Goal: Task Accomplishment & Management: Use online tool/utility

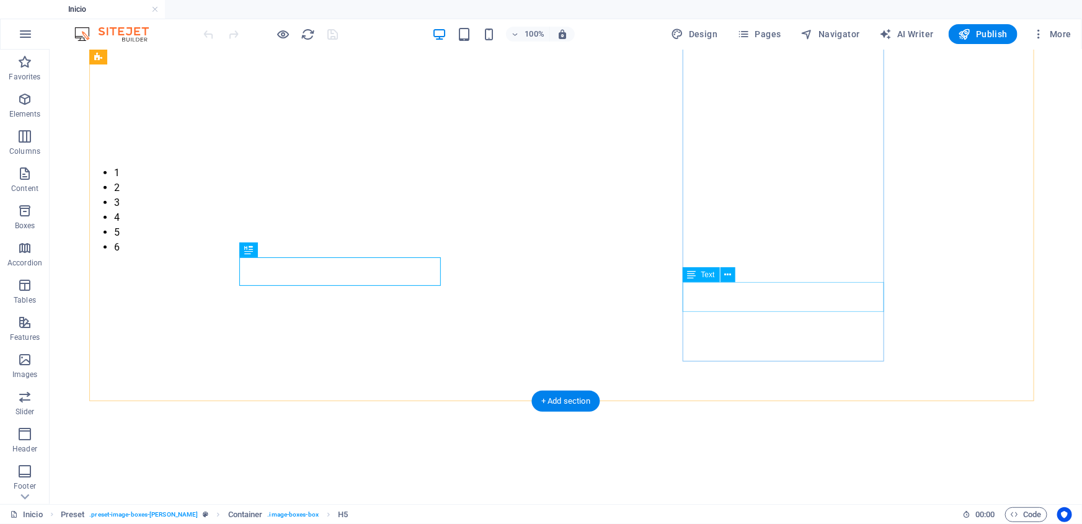
scroll to position [532, 0]
click at [1065, 37] on span "More" at bounding box center [1052, 34] width 39 height 12
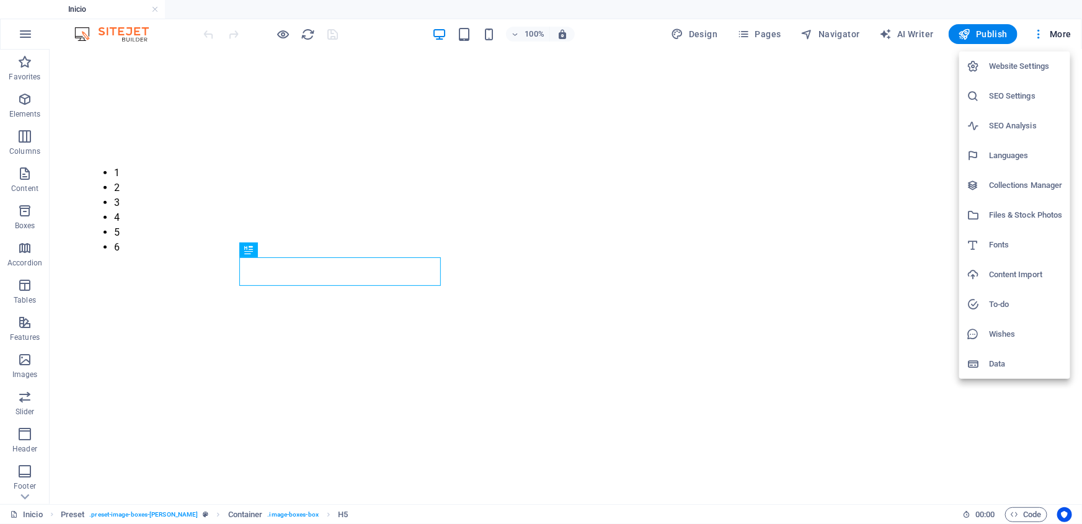
click at [1003, 213] on h6 "Files & Stock Photos" at bounding box center [1026, 215] width 74 height 15
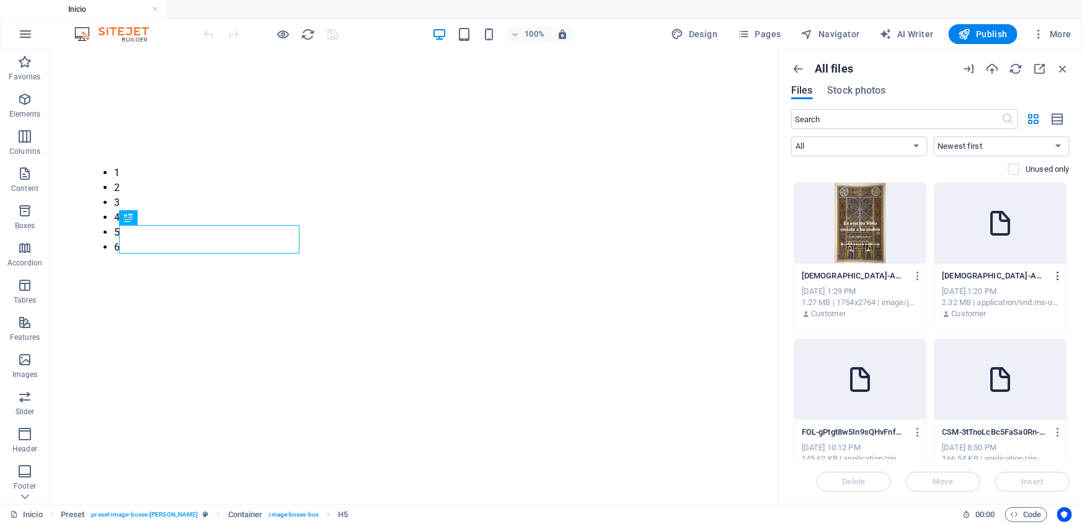
click at [1055, 272] on icon "button" at bounding box center [1059, 275] width 12 height 11
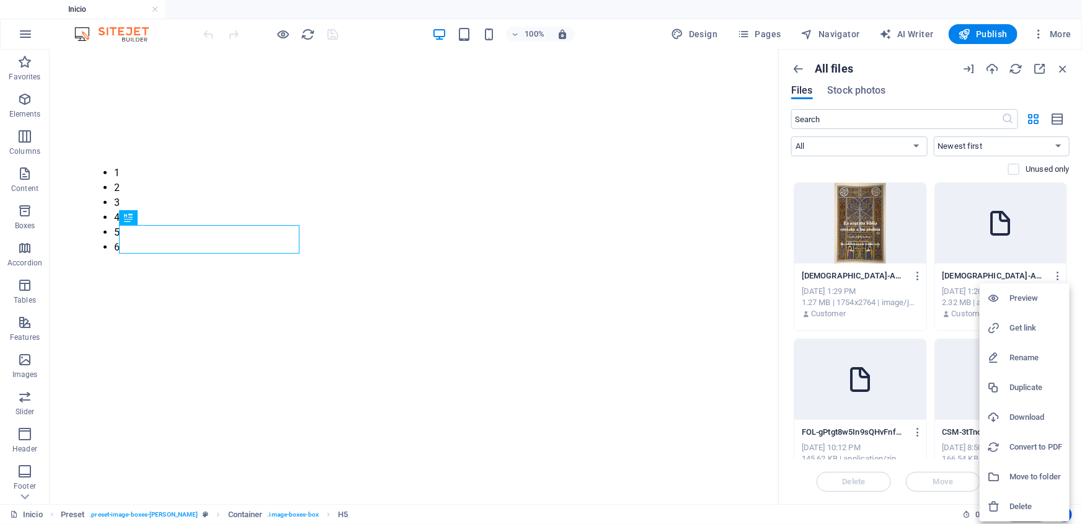
click at [1010, 296] on h6 "Preview" at bounding box center [1036, 298] width 53 height 15
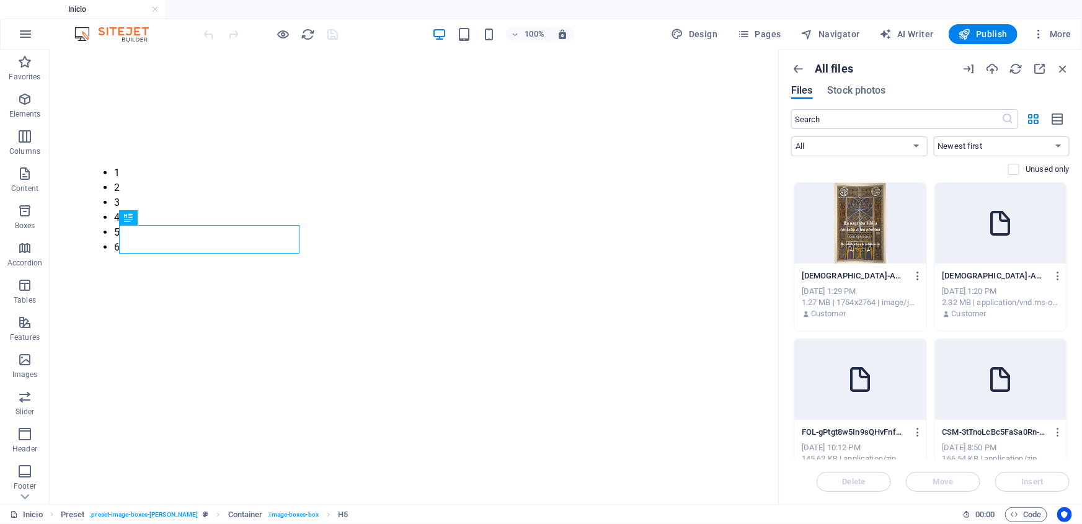
click at [785, 379] on div "All files Files Stock photos ​ All Images Documents Audio Video Vector Other Ne…" at bounding box center [930, 277] width 303 height 455
click at [1055, 272] on icon "button" at bounding box center [1059, 275] width 12 height 11
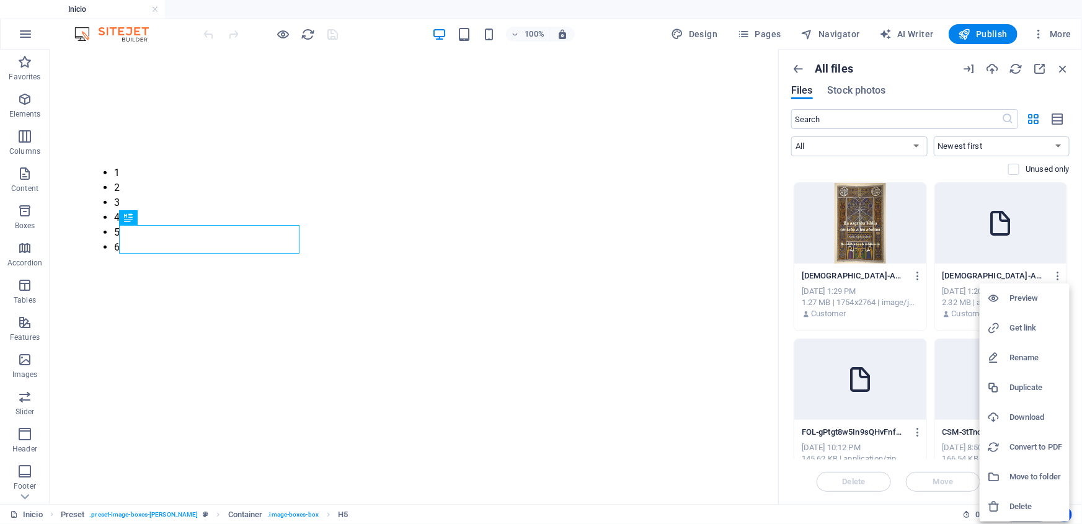
click at [1028, 413] on h6 "Download" at bounding box center [1036, 417] width 53 height 15
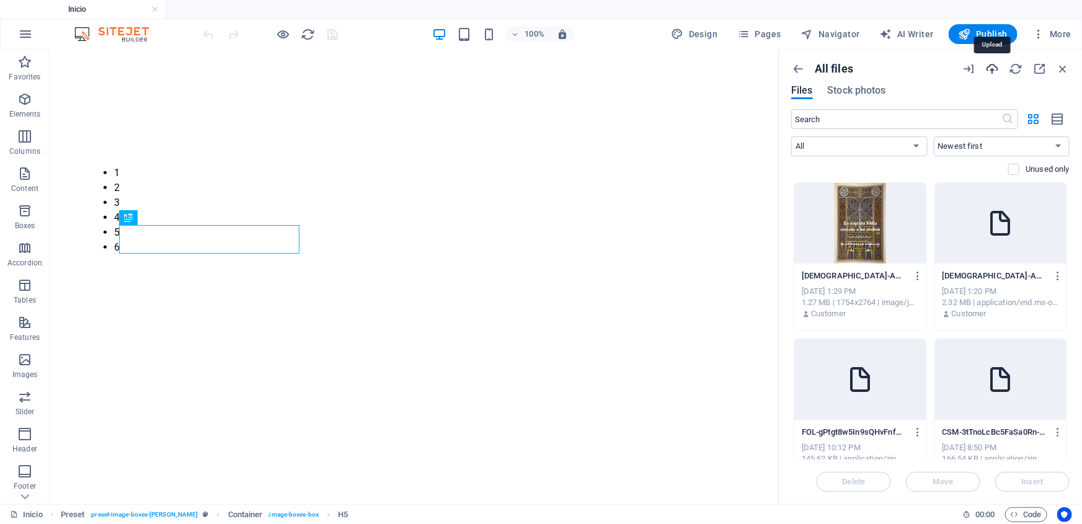
click at [993, 68] on icon "button" at bounding box center [993, 69] width 14 height 14
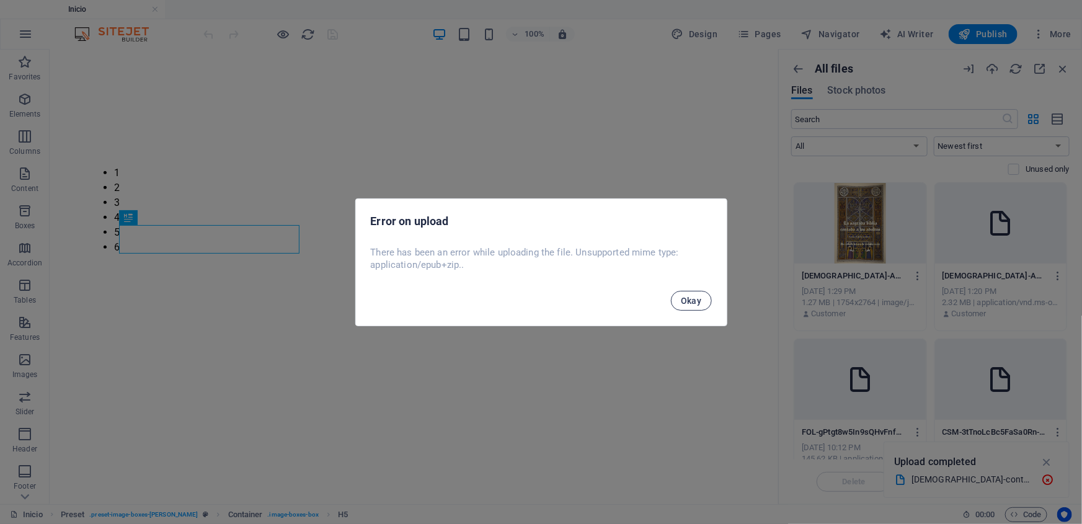
click at [698, 303] on span "Okay" at bounding box center [691, 301] width 21 height 10
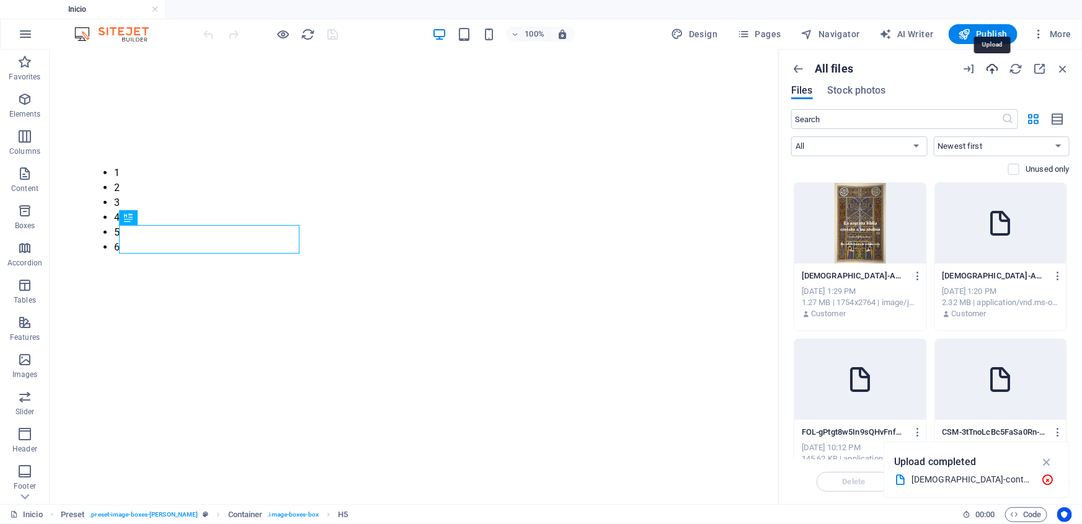
click at [994, 70] on icon "button" at bounding box center [993, 69] width 14 height 14
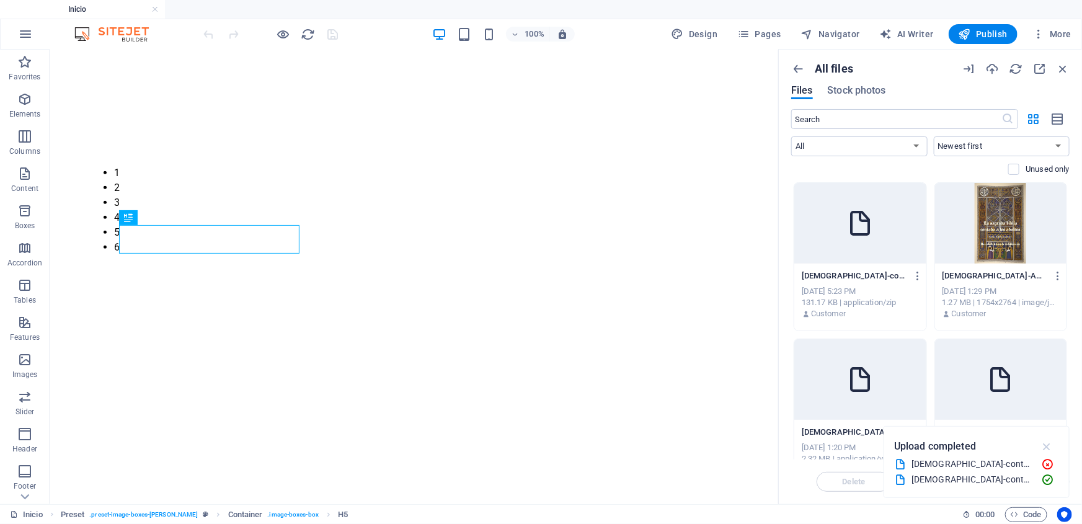
click at [1048, 449] on icon "button" at bounding box center [1047, 447] width 14 height 14
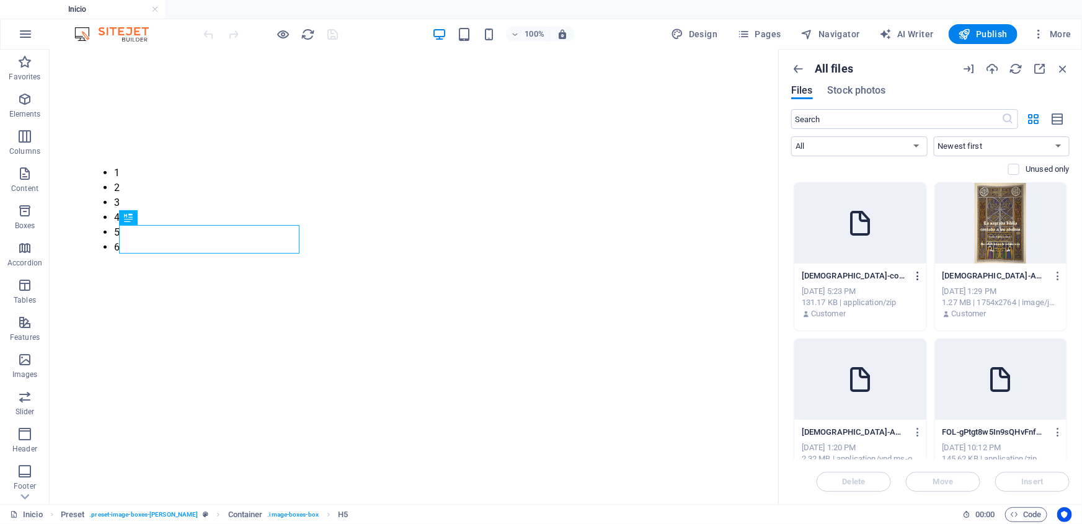
click at [916, 278] on icon "button" at bounding box center [919, 275] width 12 height 11
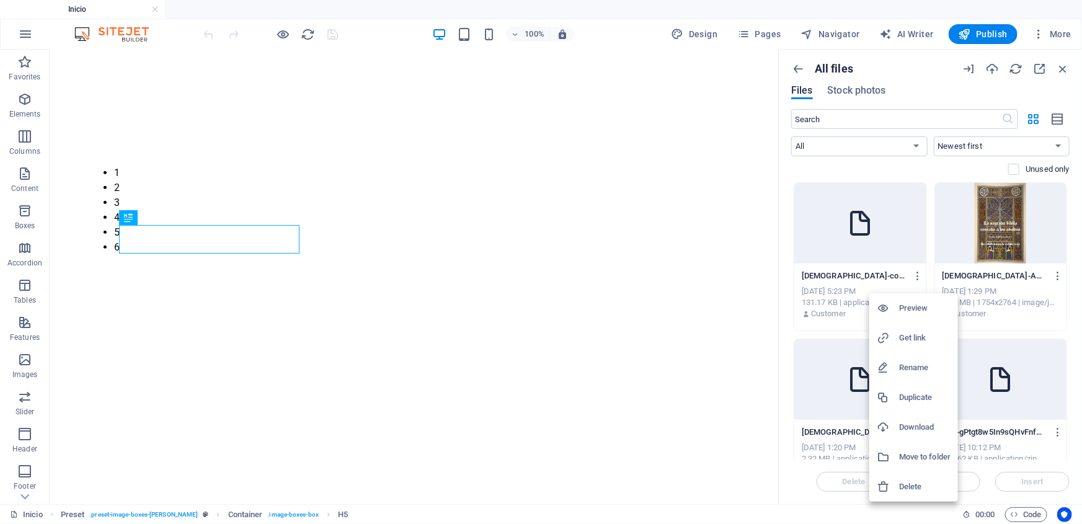
click at [914, 342] on h6 "Get link" at bounding box center [924, 338] width 51 height 15
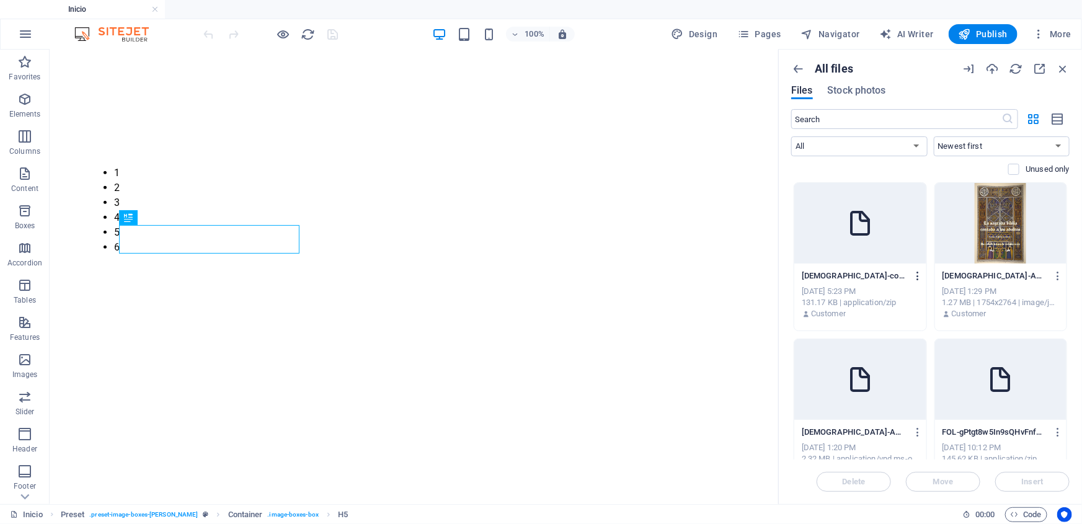
click at [918, 275] on icon "button" at bounding box center [919, 275] width 12 height 11
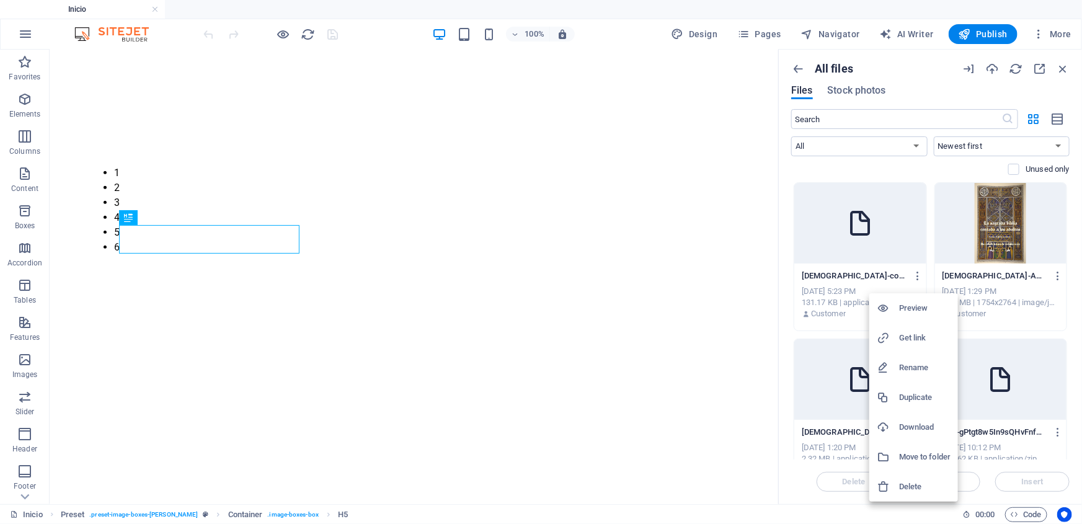
click at [915, 335] on h6 "Get link" at bounding box center [924, 338] width 51 height 15
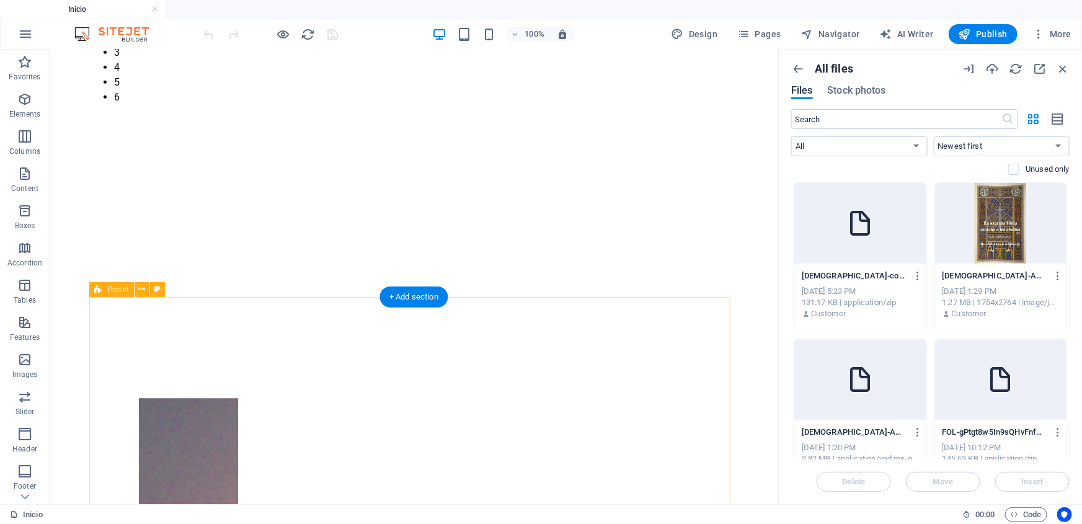
scroll to position [656, 0]
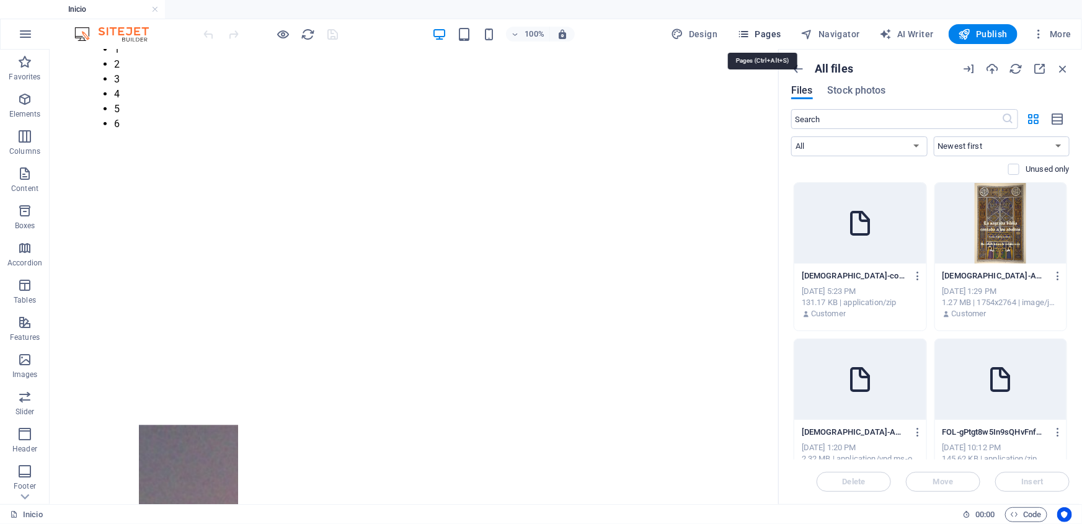
click at [771, 28] on span "Pages" at bounding box center [759, 34] width 43 height 12
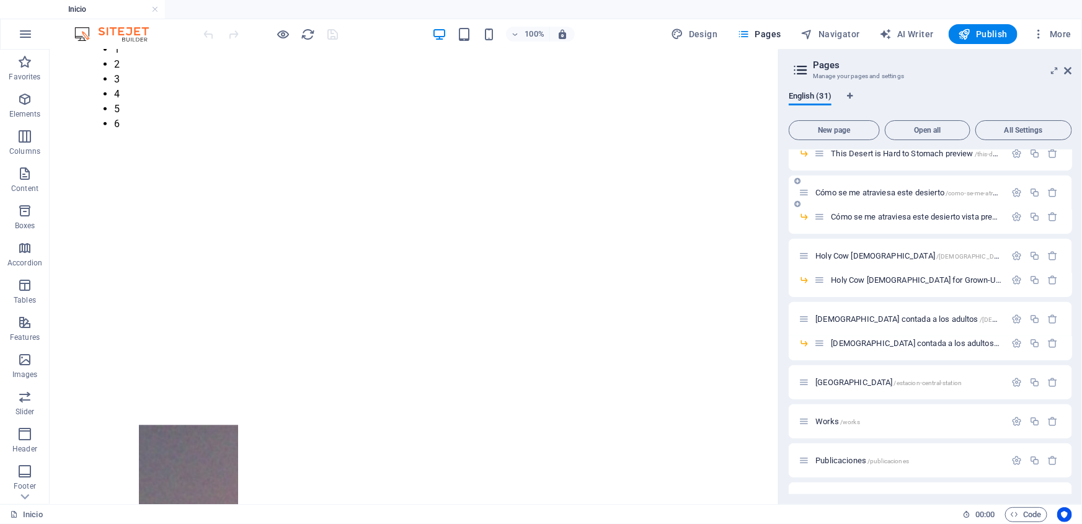
scroll to position [451, 0]
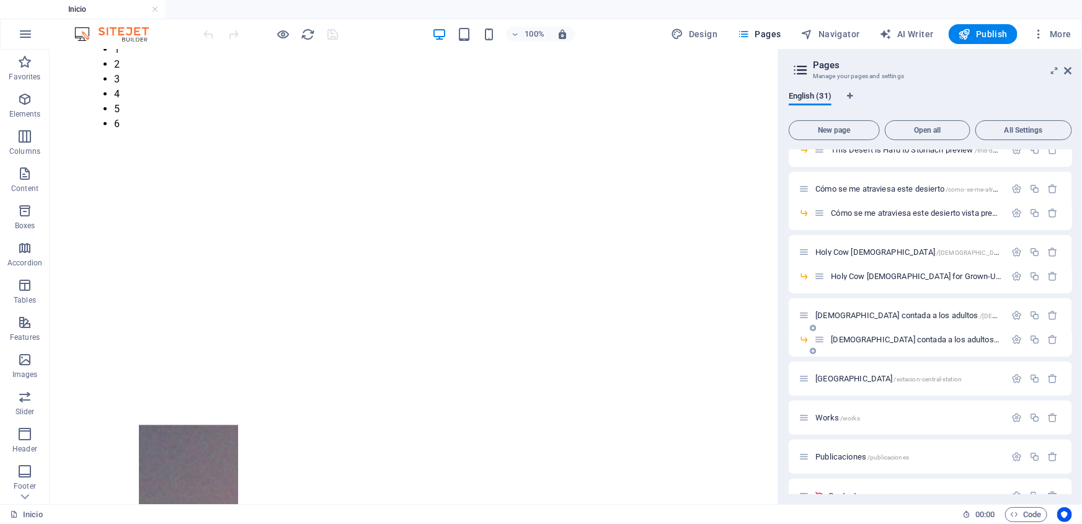
click at [901, 336] on span "Biblia contada a los adultos vista previa /Biblia-contada-a-los-adultos-vista-p…" at bounding box center [1018, 339] width 375 height 9
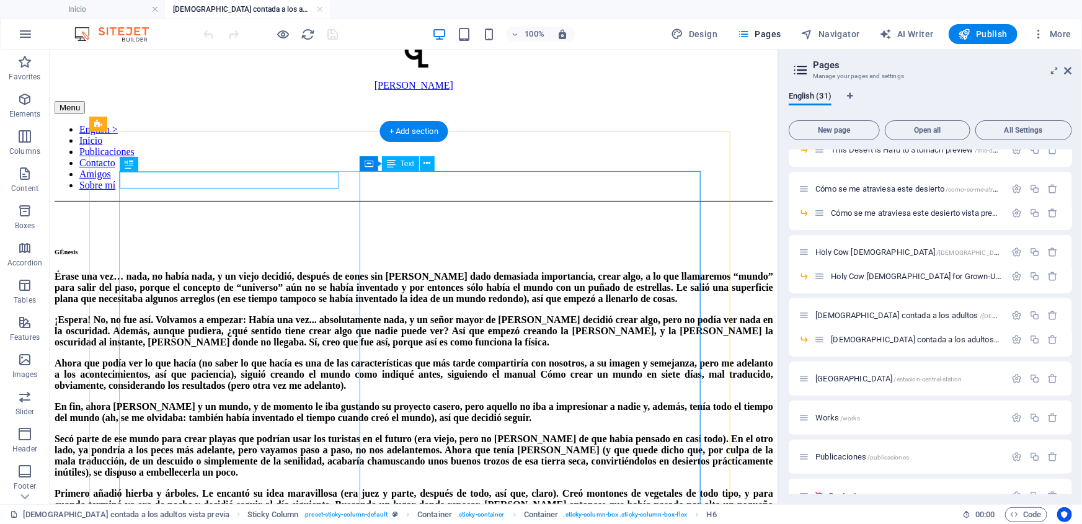
scroll to position [150, 0]
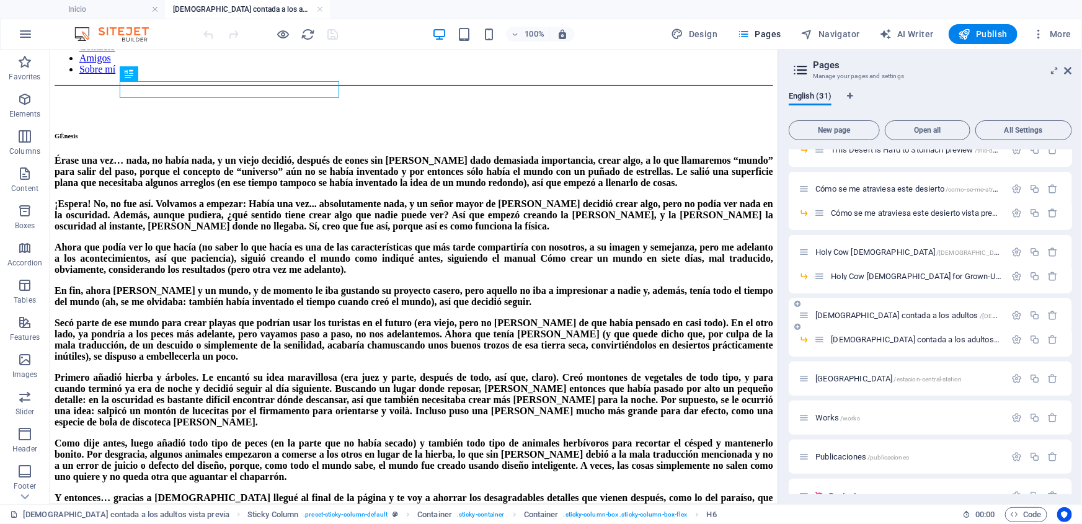
click at [845, 312] on span "Biblia contada a los adultos /biblia-contada-a-los-adultos" at bounding box center [965, 315] width 299 height 9
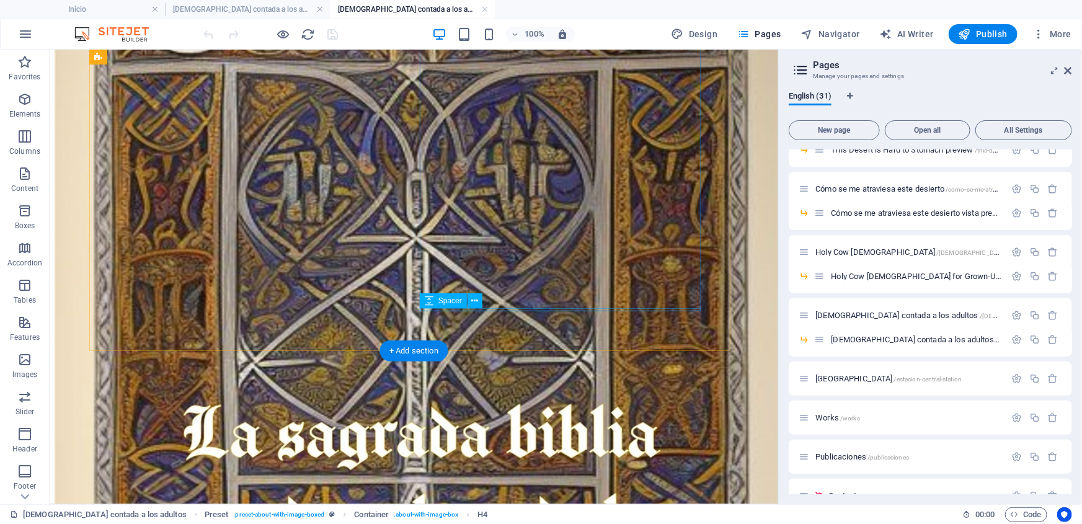
scroll to position [444, 0]
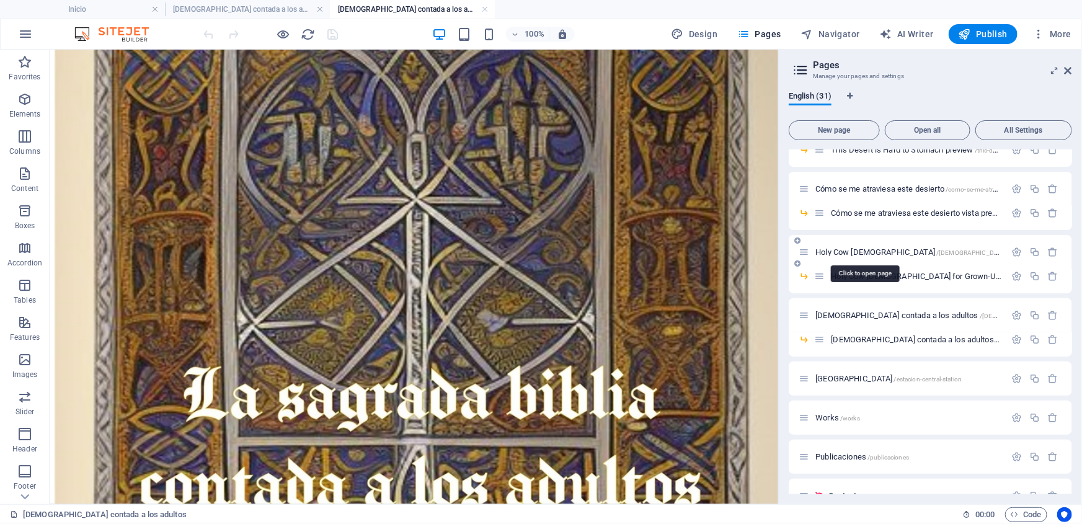
click at [858, 251] on span "Holy Cow Bible /holy-cow-bible" at bounding box center [948, 252] width 264 height 9
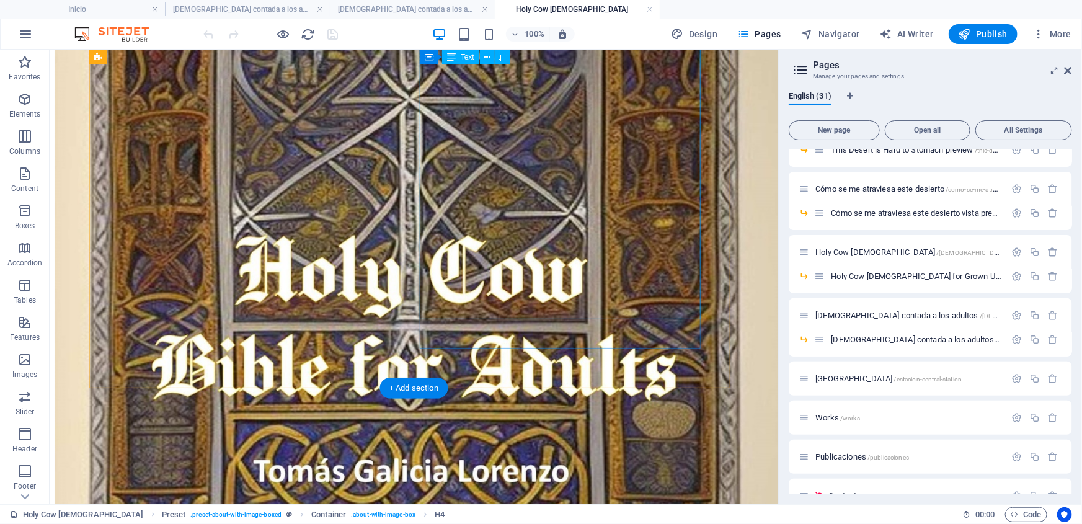
scroll to position [421, 0]
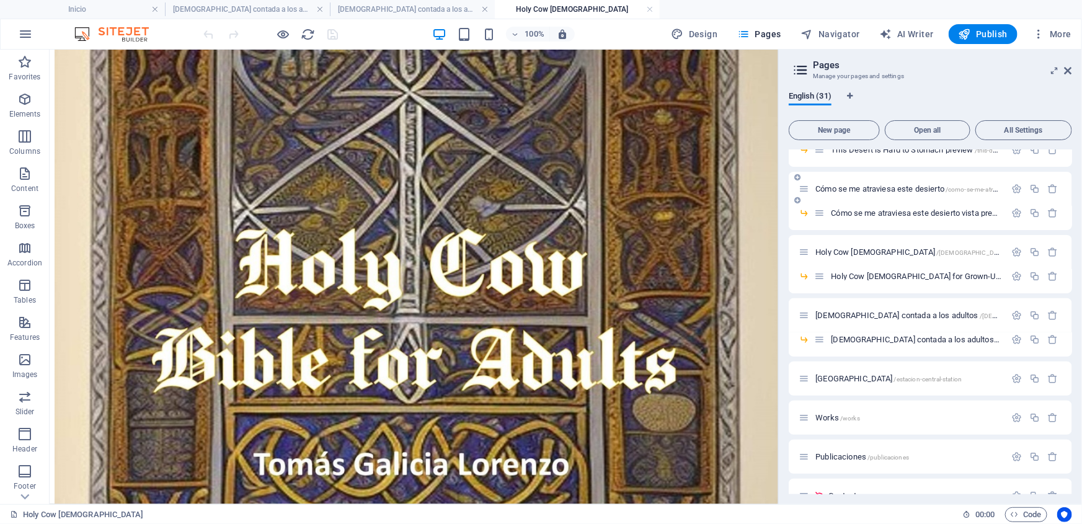
click at [865, 189] on span "Cómo se me atraviesa este desierto /como-se-me-atraviesa-este-desierto" at bounding box center [932, 188] width 233 height 9
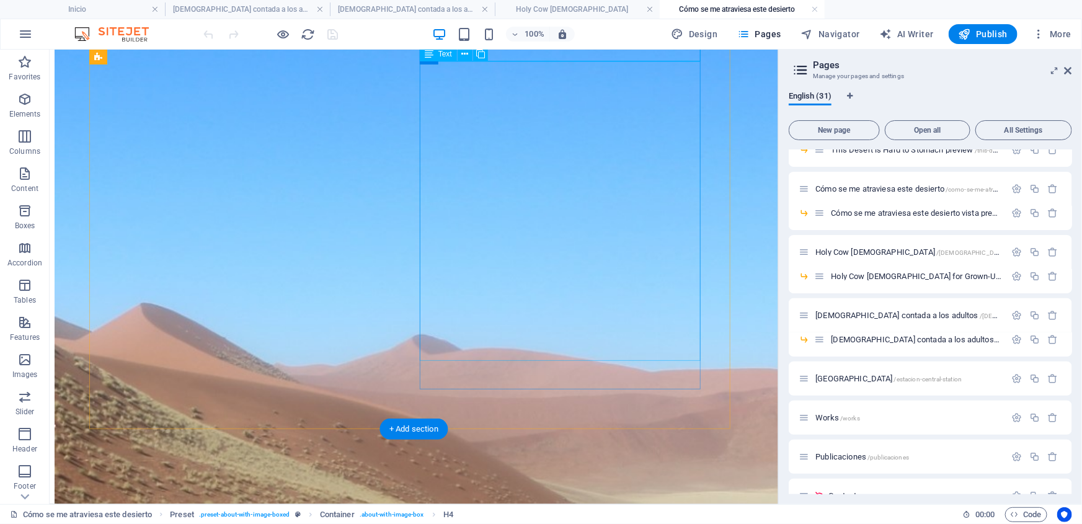
scroll to position [292, 0]
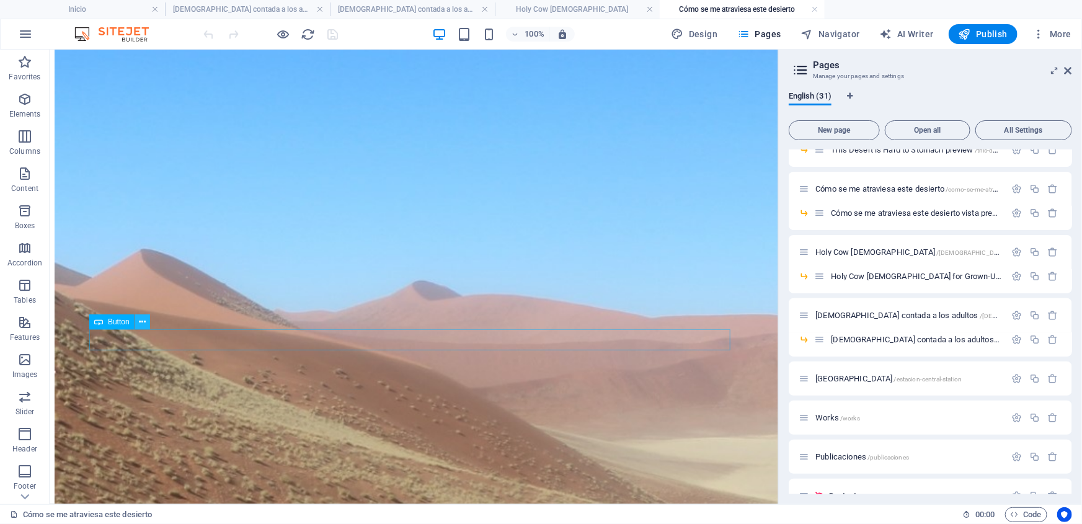
click at [139, 323] on icon at bounding box center [142, 322] width 7 height 13
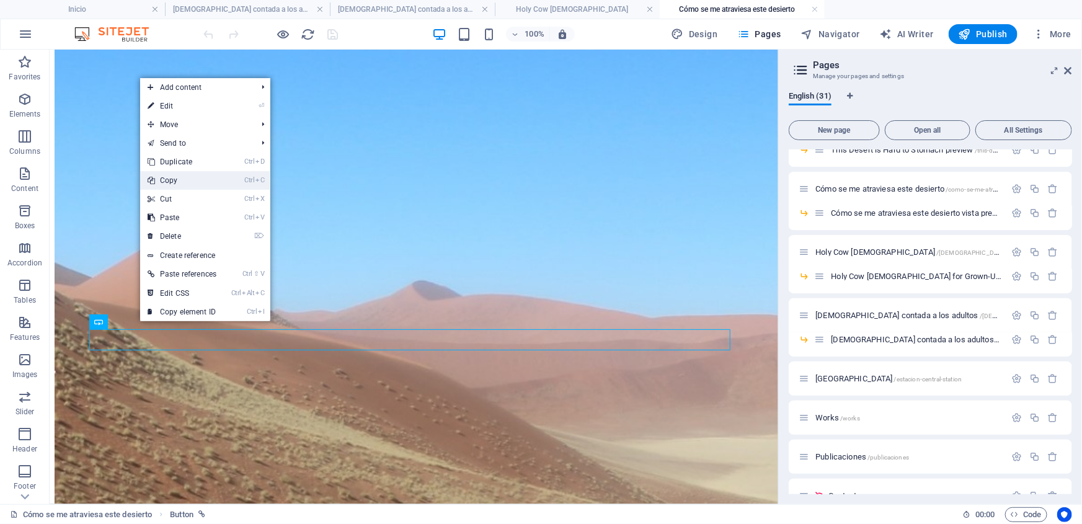
click at [170, 178] on link "Ctrl C Copy" at bounding box center [182, 180] width 84 height 19
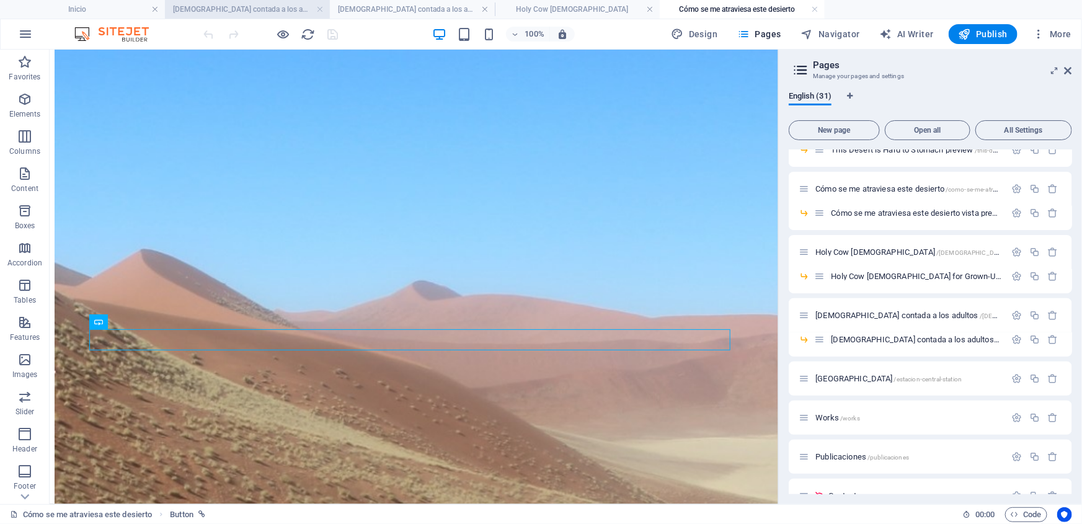
click at [263, 9] on h4 "Biblia contada a los adultos vista previa" at bounding box center [247, 9] width 165 height 14
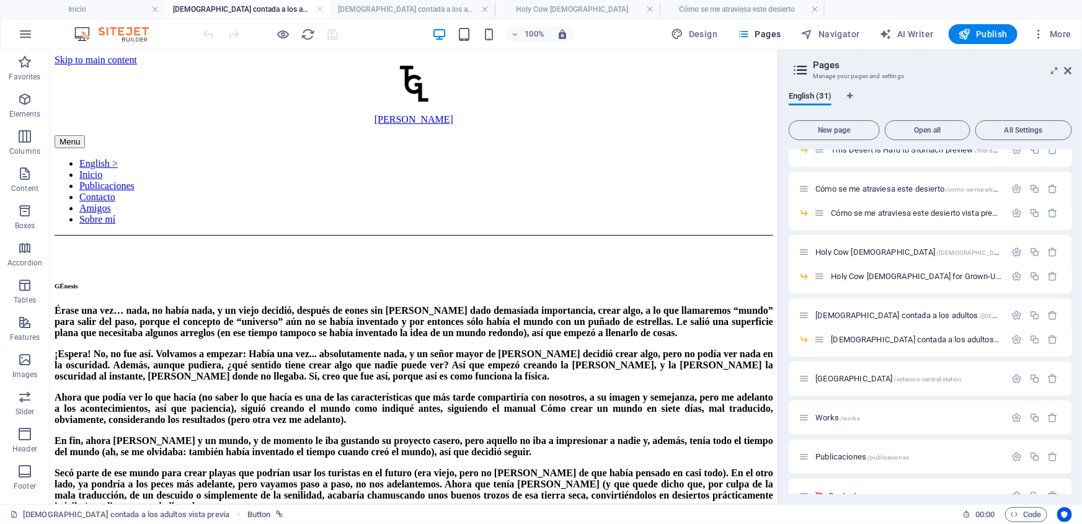
scroll to position [150, 0]
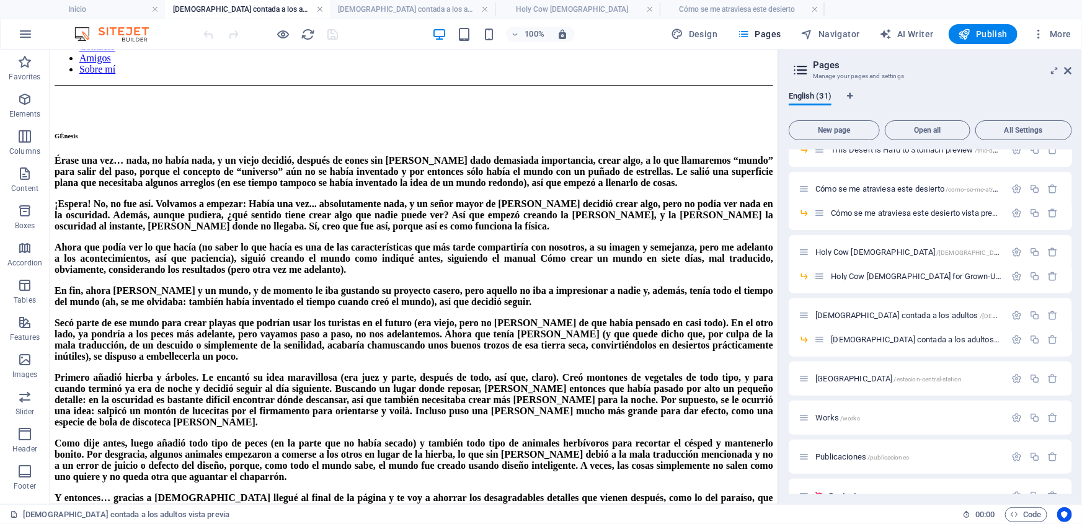
click at [320, 6] on link at bounding box center [319, 10] width 7 height 12
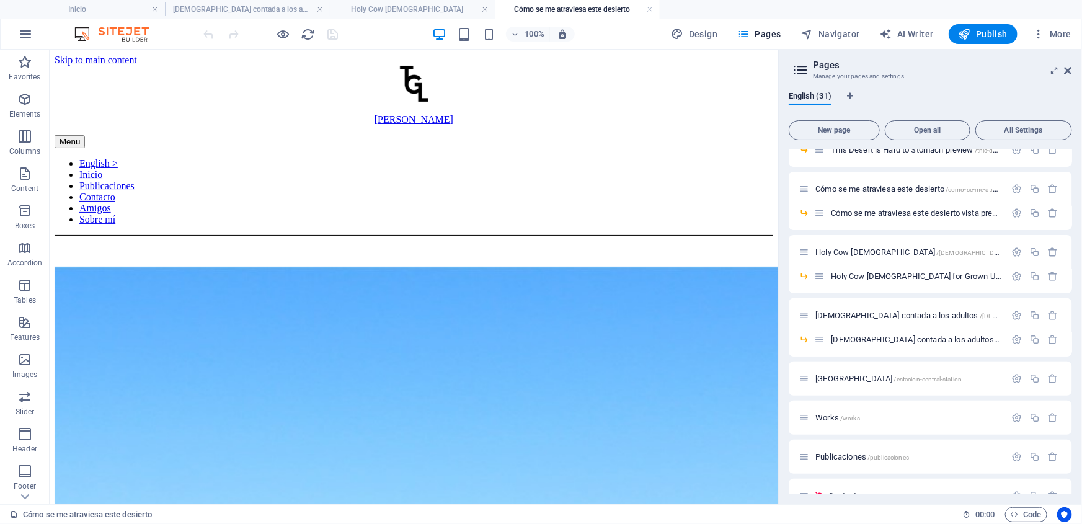
scroll to position [292, 0]
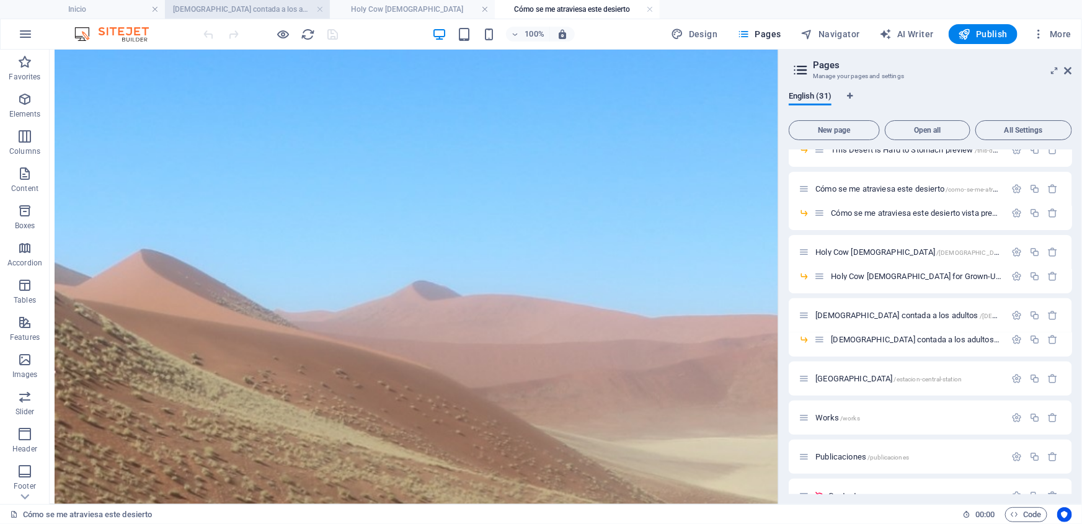
click at [288, 9] on h4 "Biblia contada a los adultos" at bounding box center [247, 9] width 165 height 14
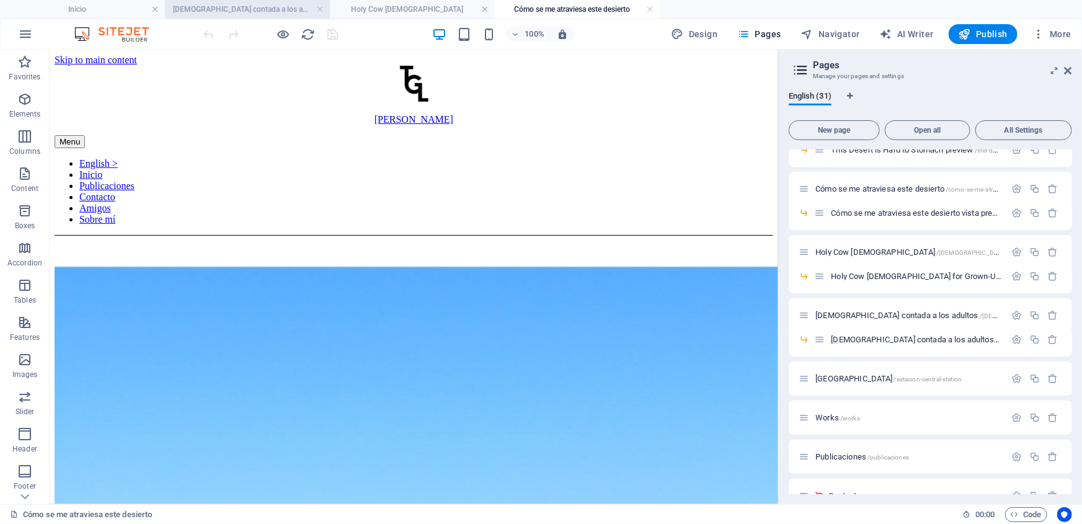
scroll to position [394, 0]
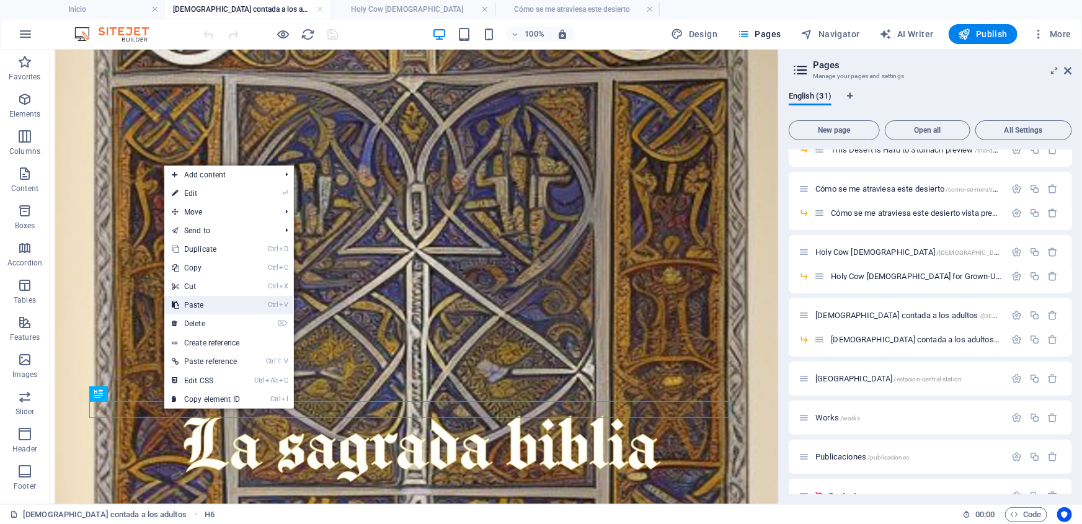
click at [200, 305] on link "Ctrl V Paste" at bounding box center [205, 305] width 83 height 19
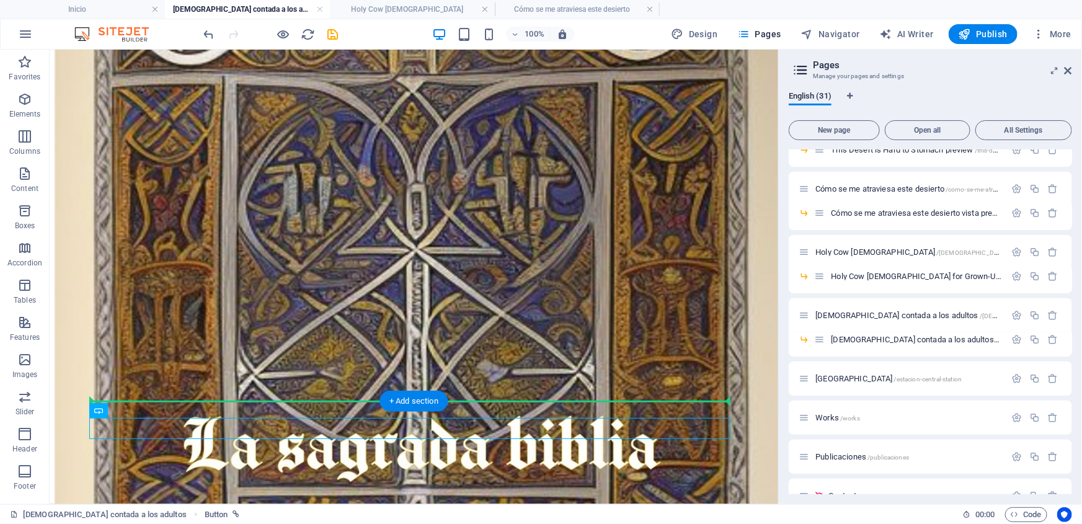
drag, startPoint x: 143, startPoint y: 421, endPoint x: 143, endPoint y: 399, distance: 21.1
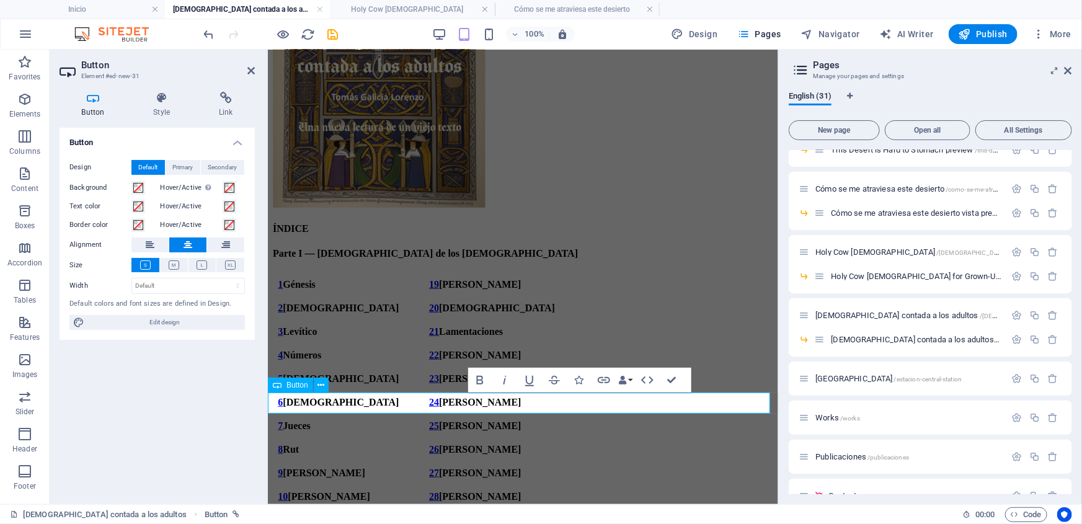
scroll to position [360, 0]
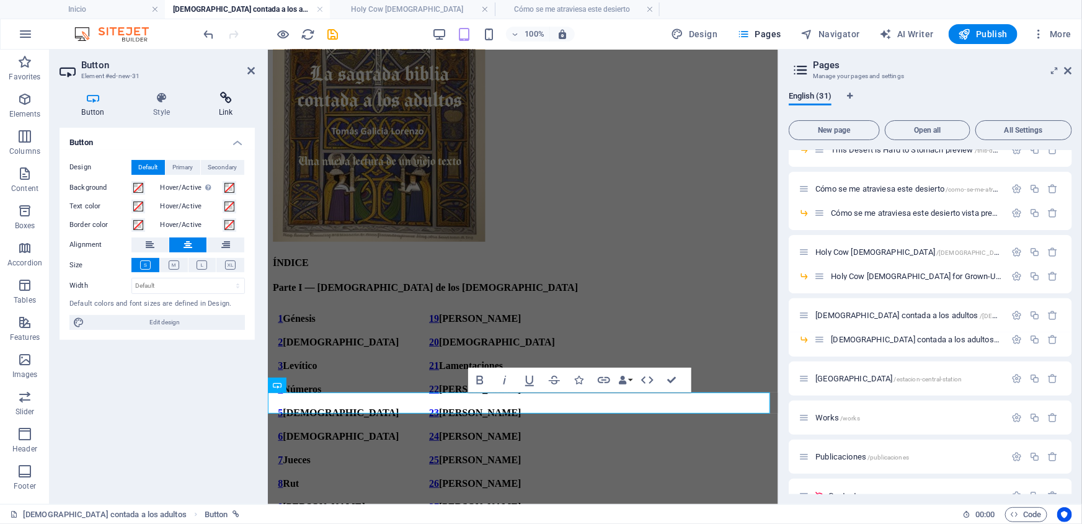
click at [230, 96] on icon at bounding box center [226, 98] width 58 height 12
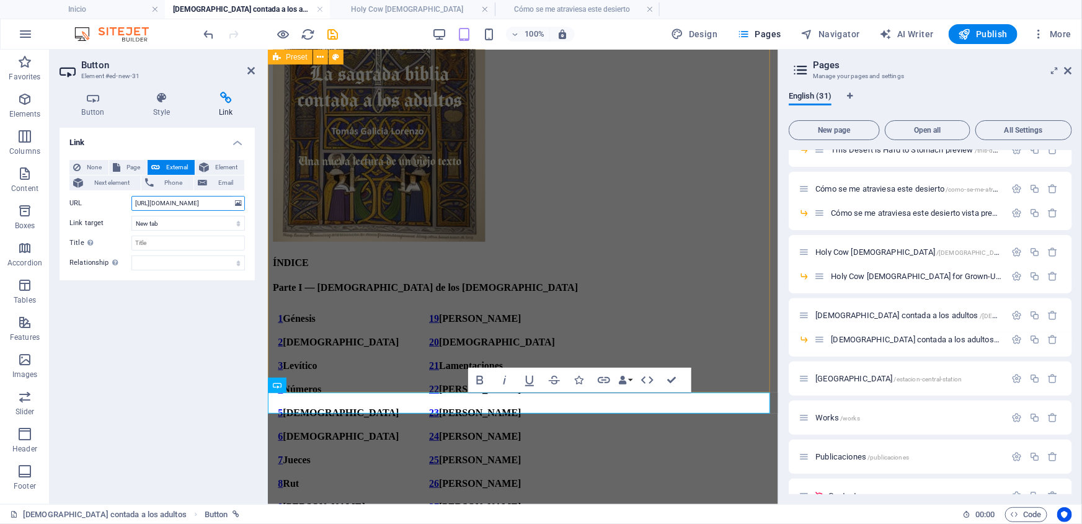
scroll to position [0, 50]
drag, startPoint x: 135, startPoint y: 204, endPoint x: 261, endPoint y: 202, distance: 125.3
click at [261, 202] on div "Button Style Link Button Design Default Primary Secondary Background Hover/Acti…" at bounding box center [157, 293] width 215 height 422
paste input "https://buy.stripe.com/cNifZg9utb9c5u2aTU63K08"
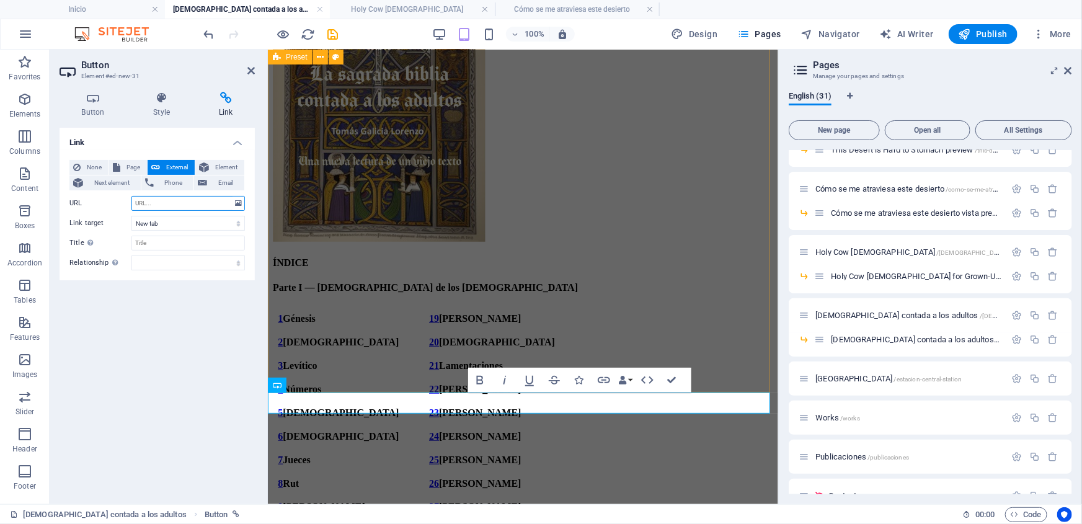
type input "https://buy.stripe.com/cNifZg9utb9c5u2aTU63K08"
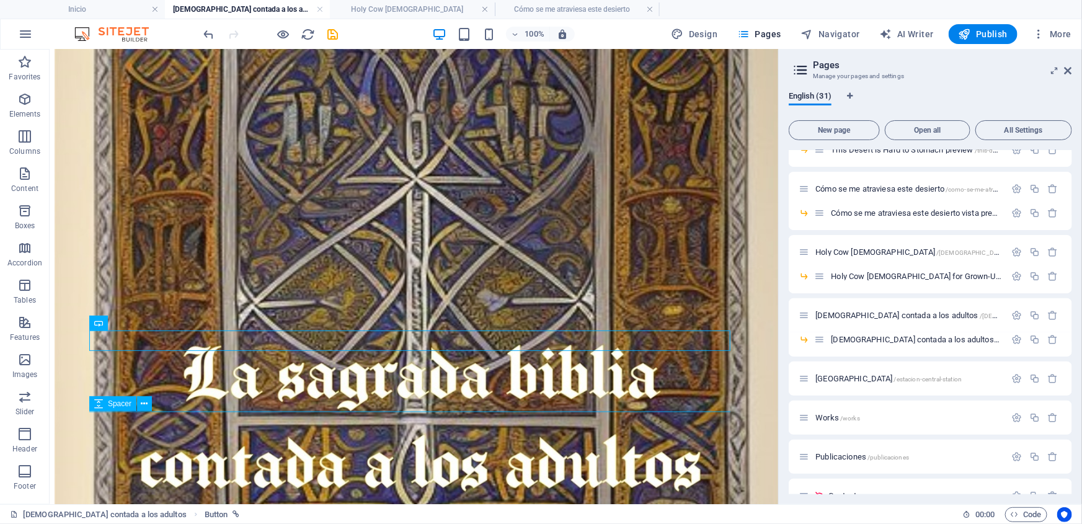
scroll to position [465, 0]
click at [332, 38] on icon "save" at bounding box center [333, 34] width 14 height 14
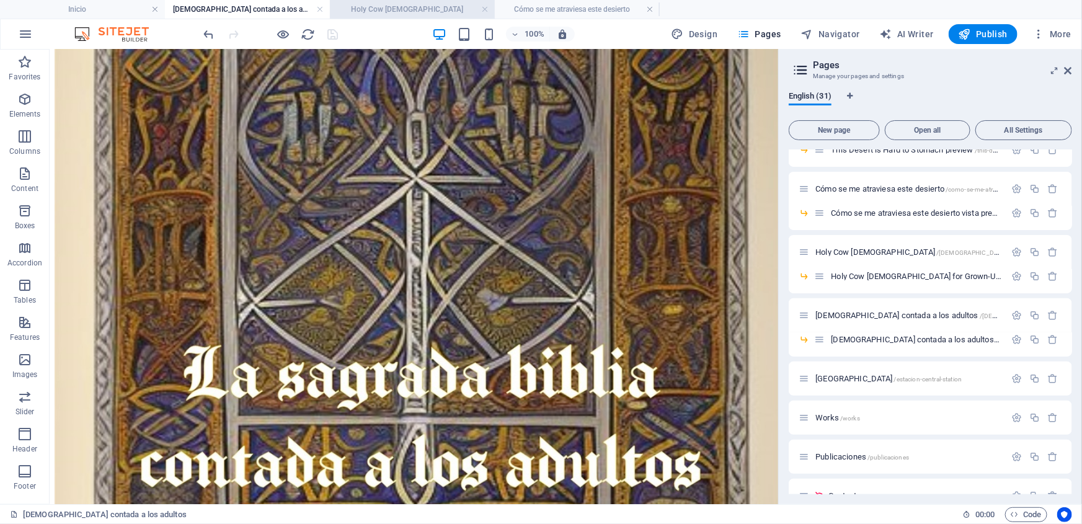
click at [417, 9] on h4 "Holy Cow Bible" at bounding box center [412, 9] width 165 height 14
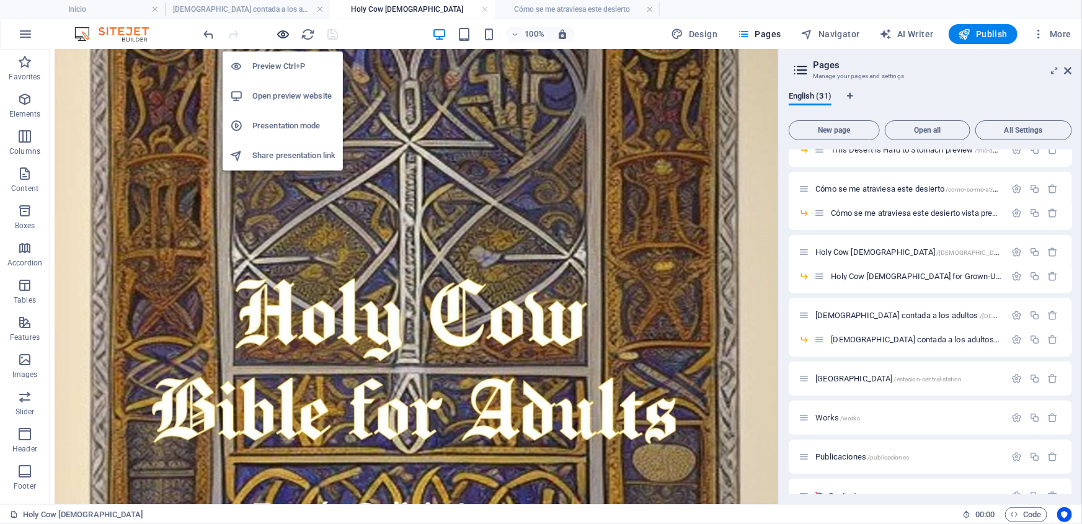
click at [282, 37] on icon "button" at bounding box center [284, 34] width 14 height 14
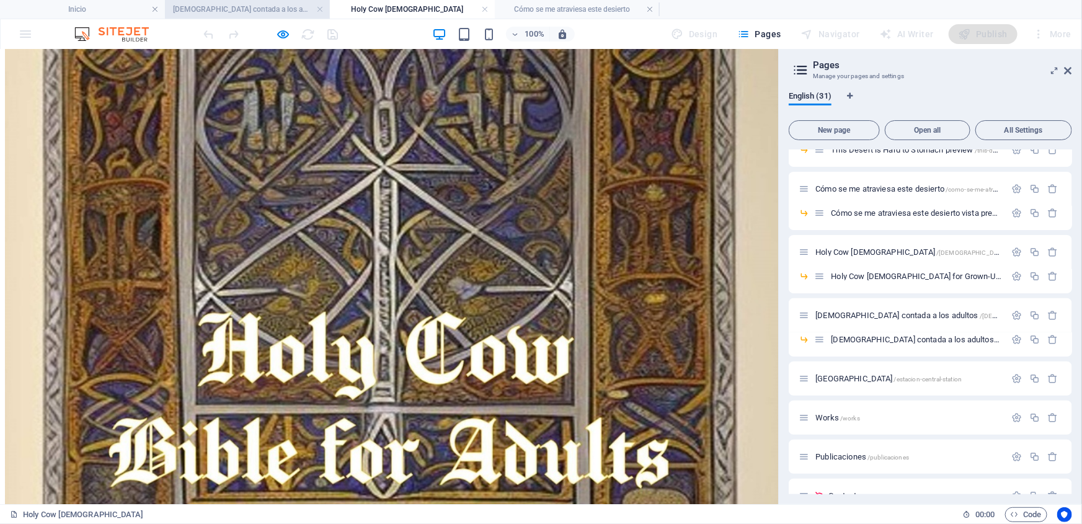
click at [273, 7] on h4 "Biblia contada a los adultos" at bounding box center [247, 9] width 165 height 14
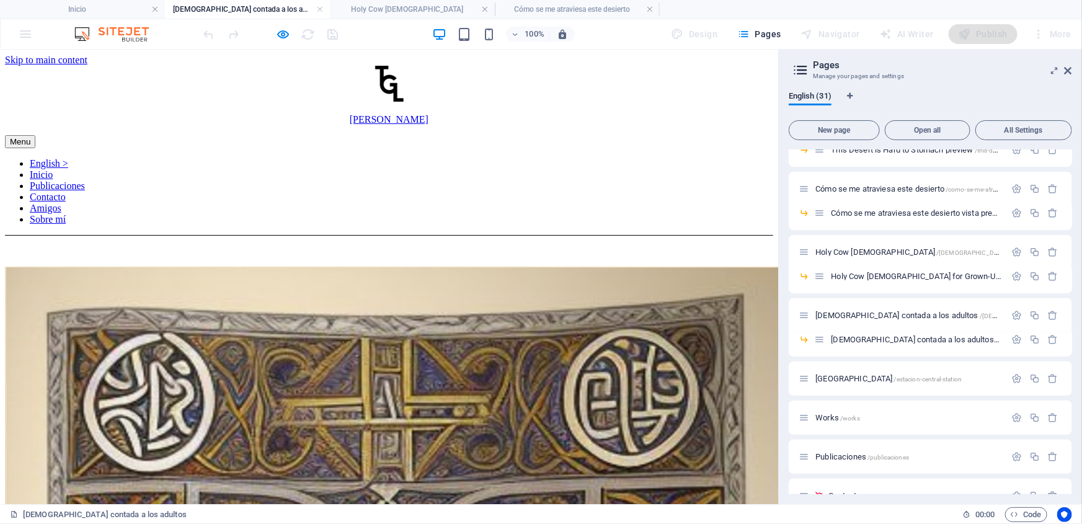
click at [375, 101] on img at bounding box center [389, 83] width 29 height 36
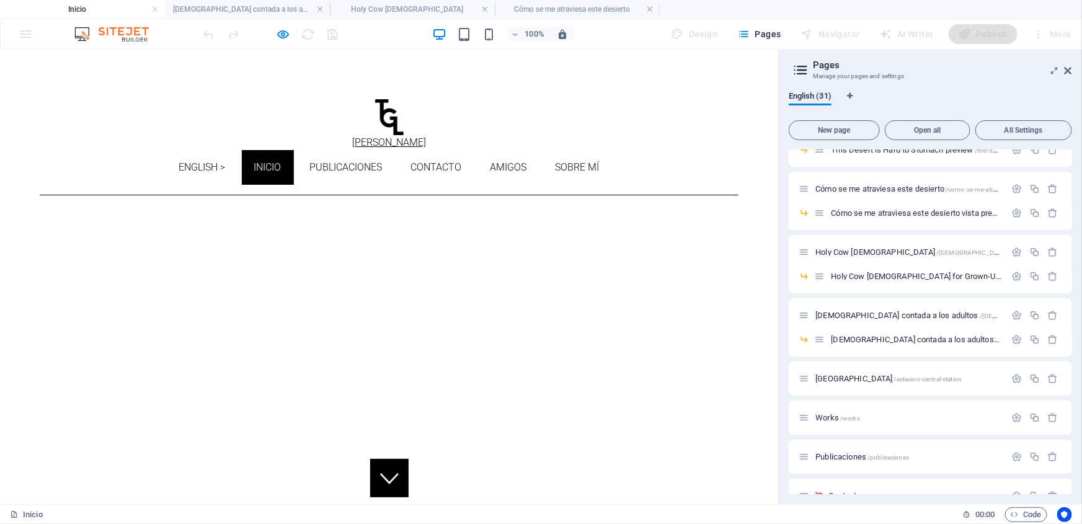
click at [375, 126] on img at bounding box center [389, 117] width 29 height 36
click at [361, 150] on link "Publicaciones" at bounding box center [346, 167] width 97 height 35
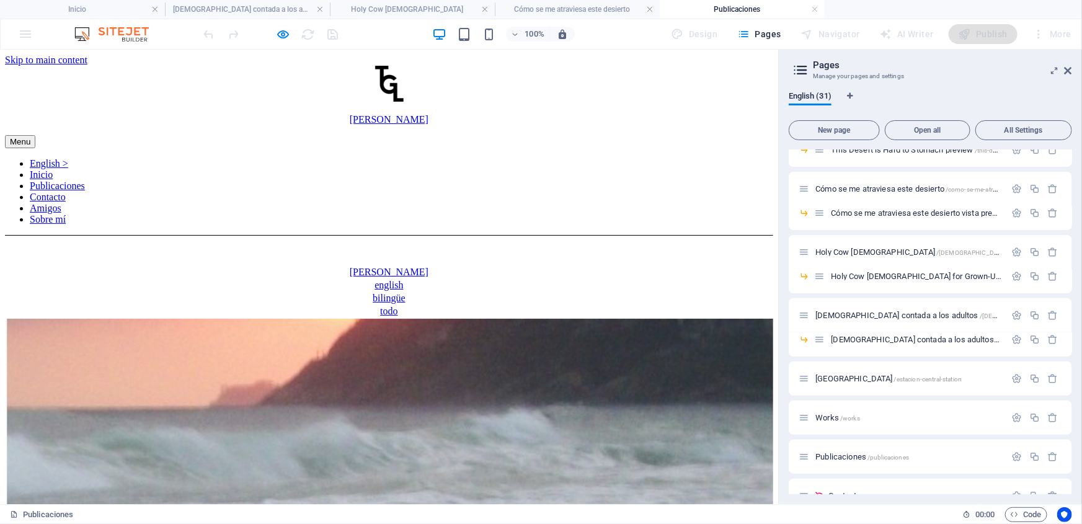
click at [71, 125] on div "[PERSON_NAME]" at bounding box center [389, 95] width 769 height 60
click at [71, 115] on div "[PERSON_NAME]" at bounding box center [389, 95] width 769 height 60
click at [472, 158] on nav "English > Inicio Publicaciones Contacto Amigos Sobre mí" at bounding box center [389, 191] width 769 height 67
click at [287, 34] on icon "button" at bounding box center [284, 34] width 14 height 14
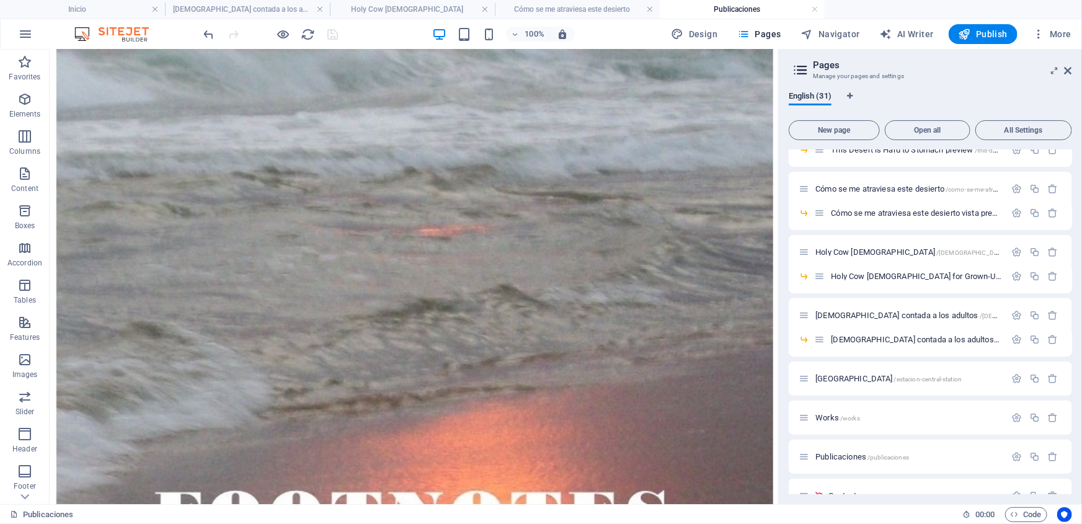
scroll to position [379, 0]
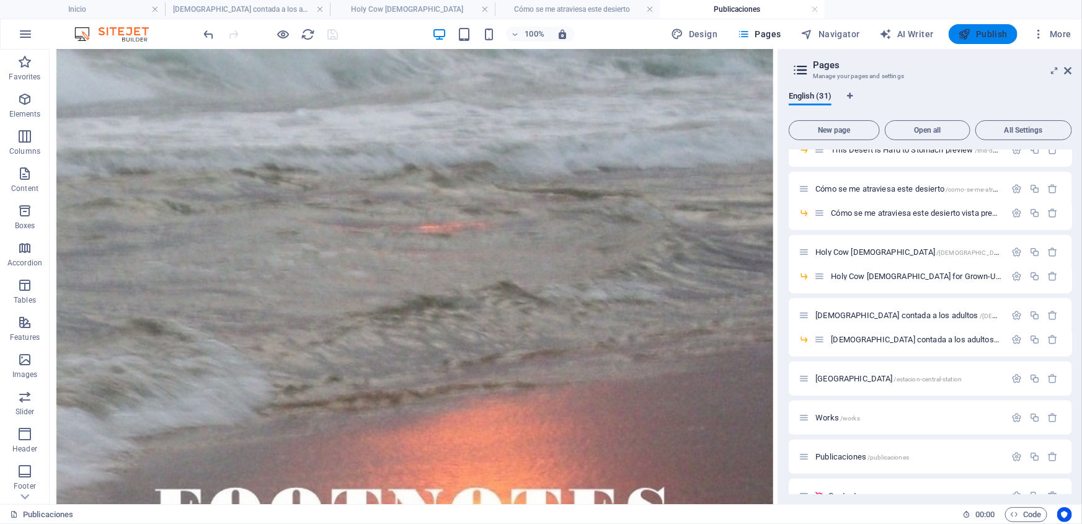
click at [968, 37] on icon "button" at bounding box center [965, 34] width 12 height 12
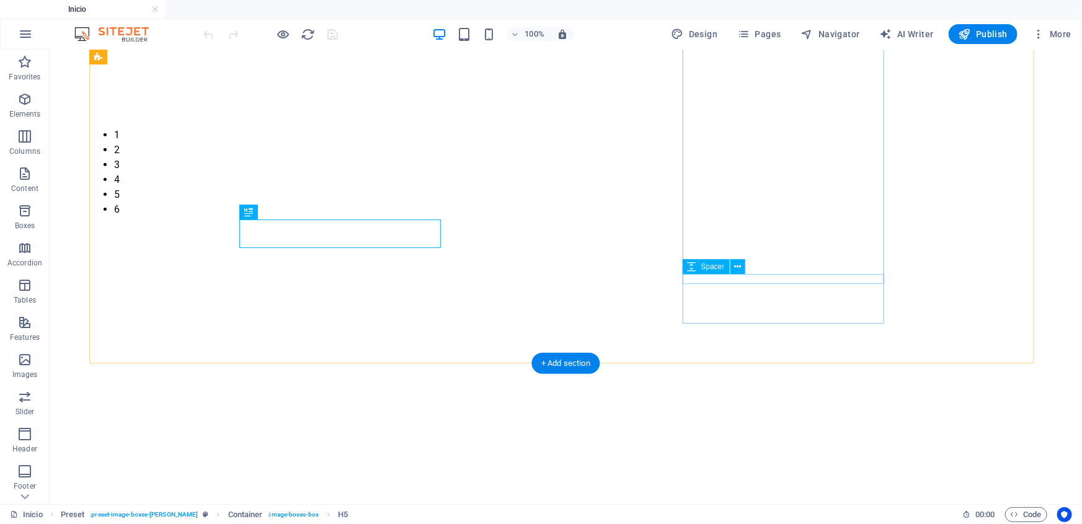
scroll to position [570, 0]
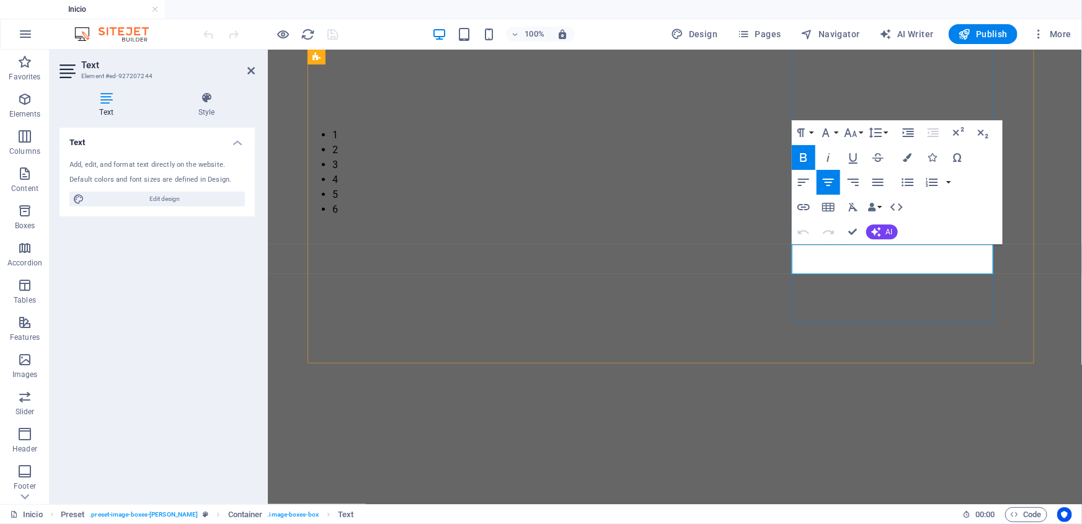
drag, startPoint x: 872, startPoint y: 263, endPoint x: 944, endPoint y: 270, distance: 72.3
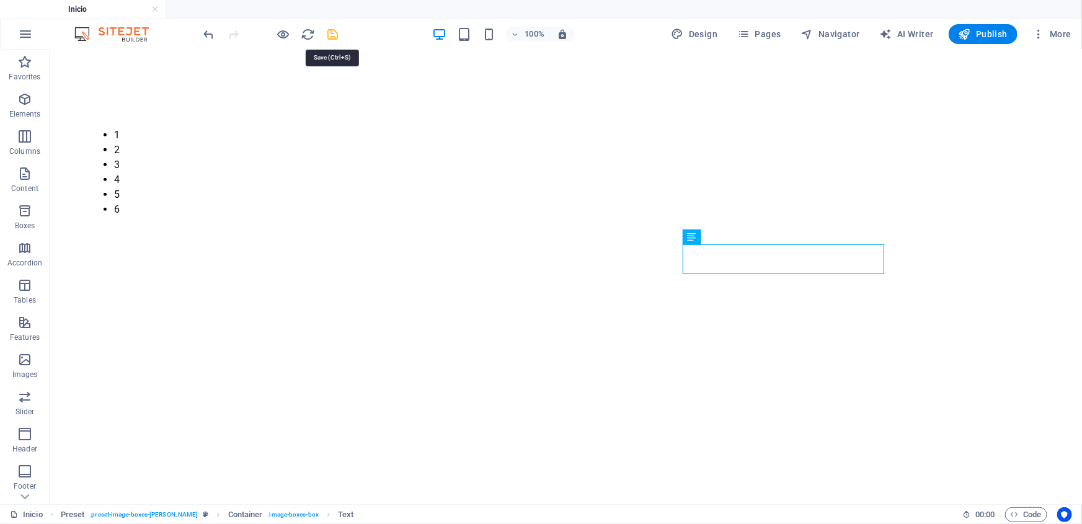
click at [334, 33] on icon "save" at bounding box center [333, 34] width 14 height 14
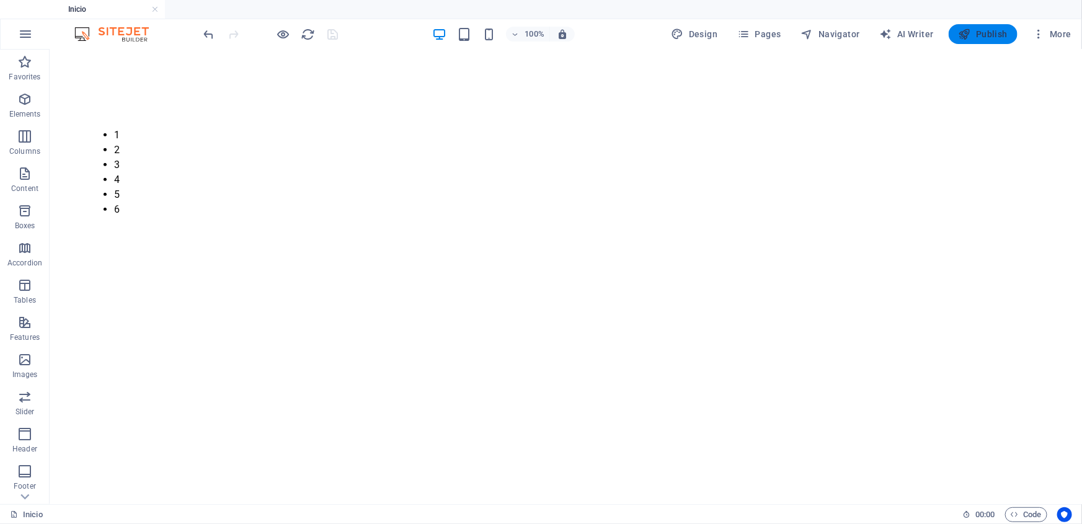
click at [981, 35] on span "Publish" at bounding box center [983, 34] width 49 height 12
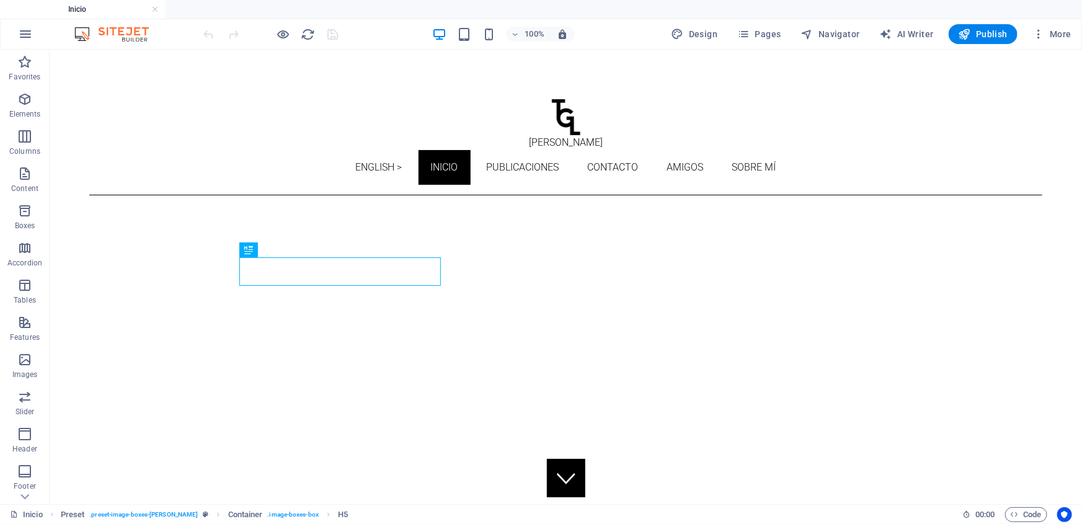
scroll to position [532, 0]
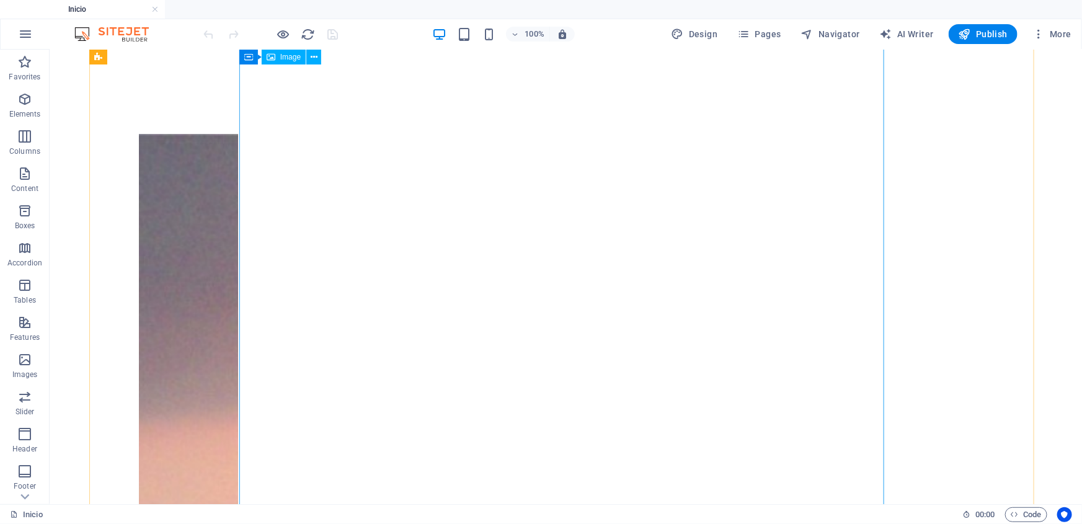
scroll to position [795, 0]
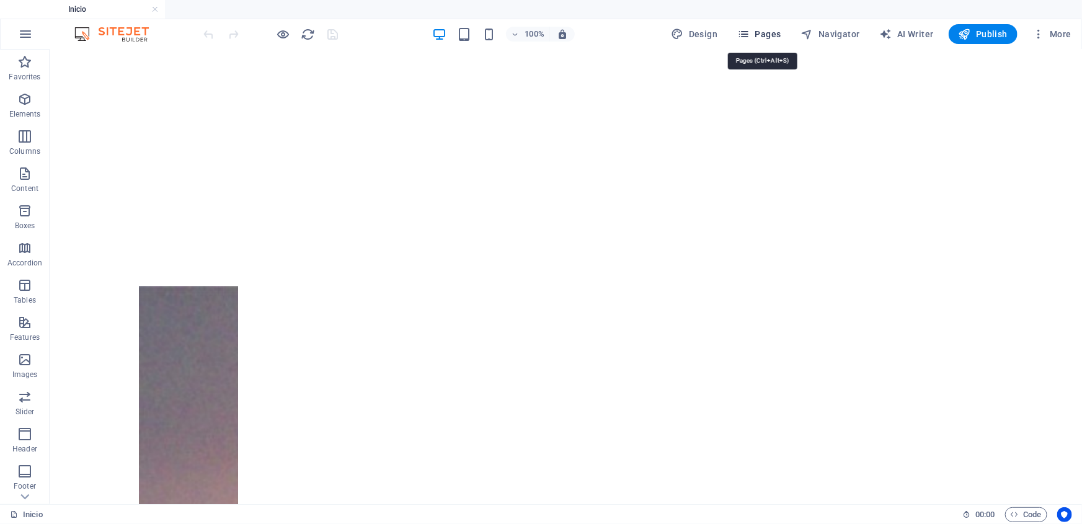
click at [765, 34] on span "Pages" at bounding box center [759, 34] width 43 height 12
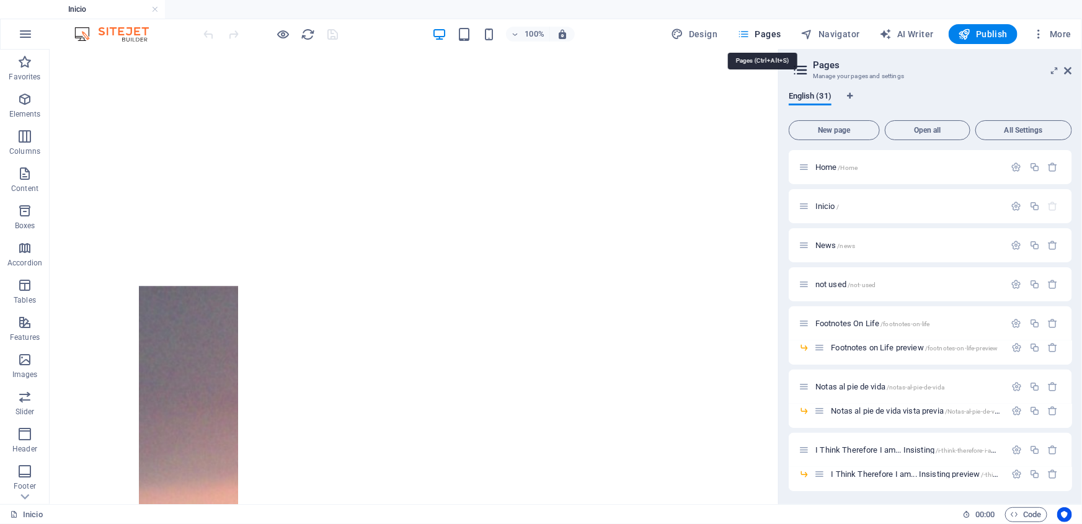
scroll to position [777, 0]
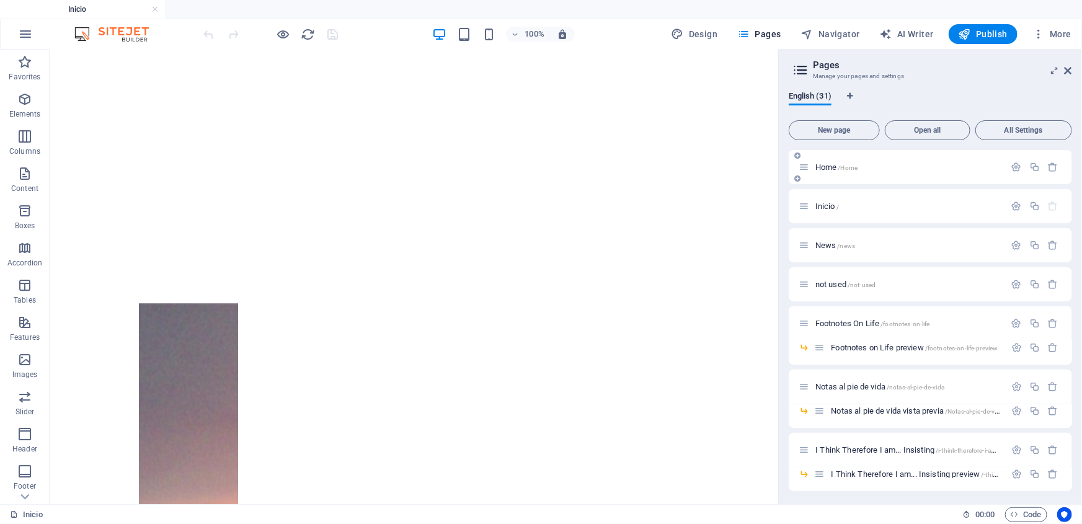
click at [841, 169] on span "/Home" at bounding box center [849, 167] width 20 height 7
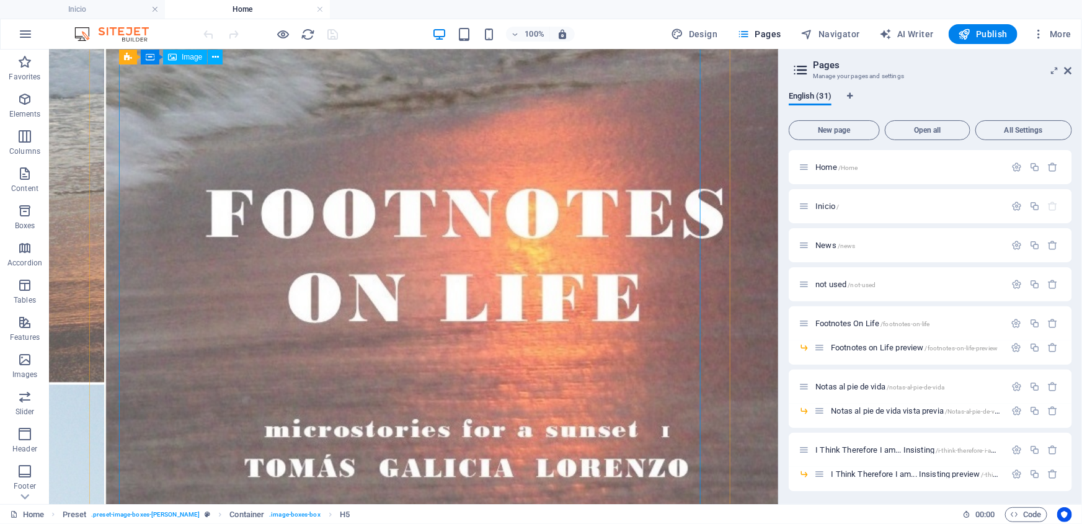
scroll to position [1506, 0]
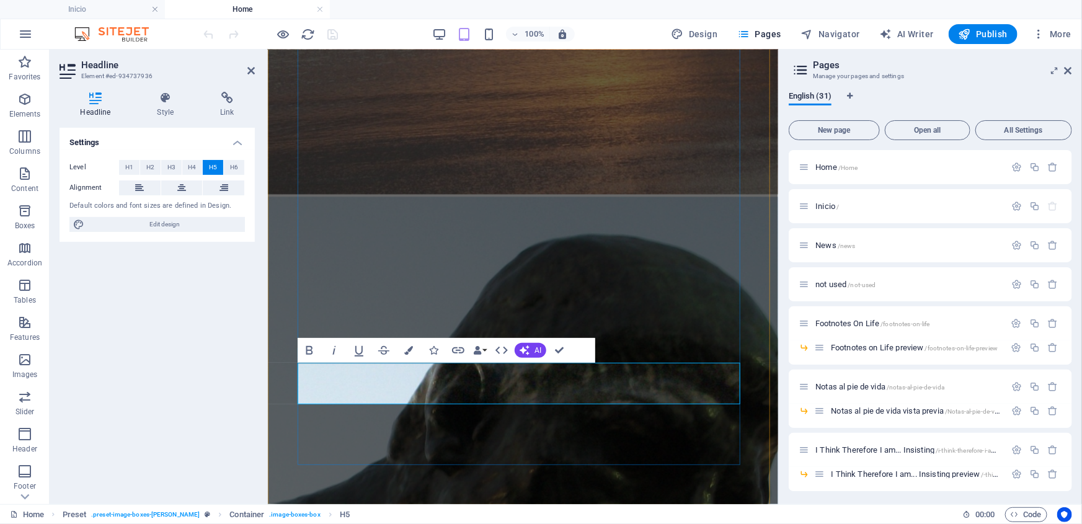
scroll to position [1179, 0]
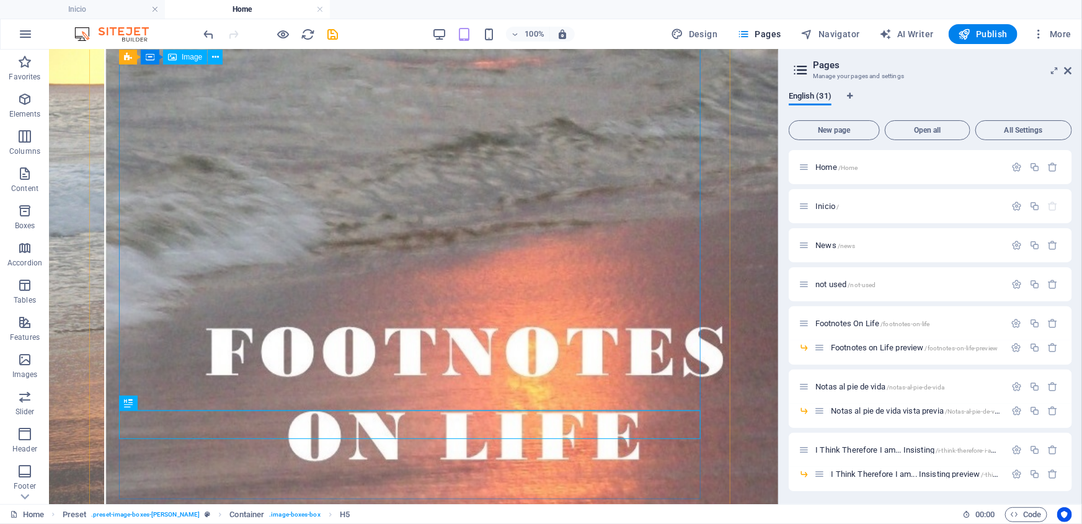
scroll to position [1437, 0]
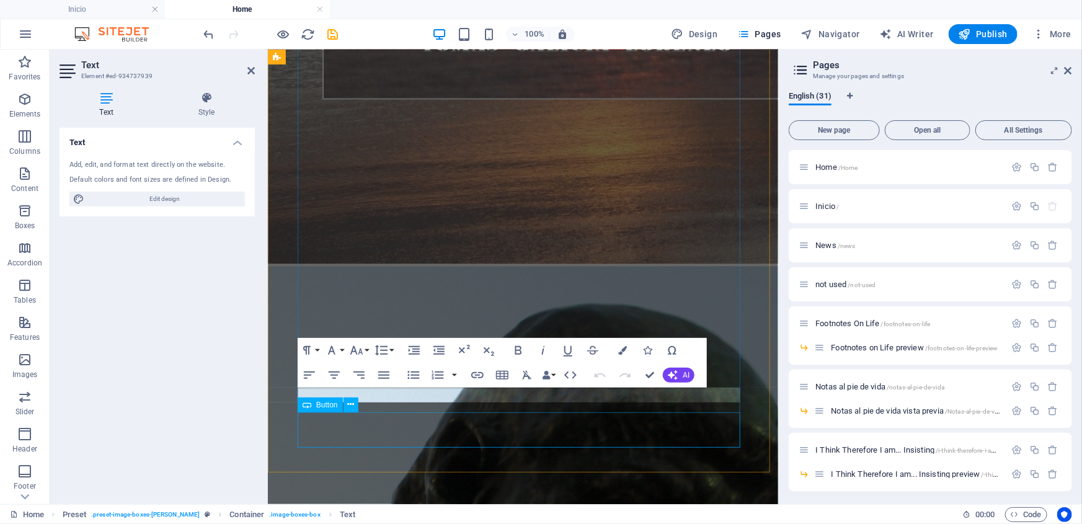
scroll to position [1181, 0]
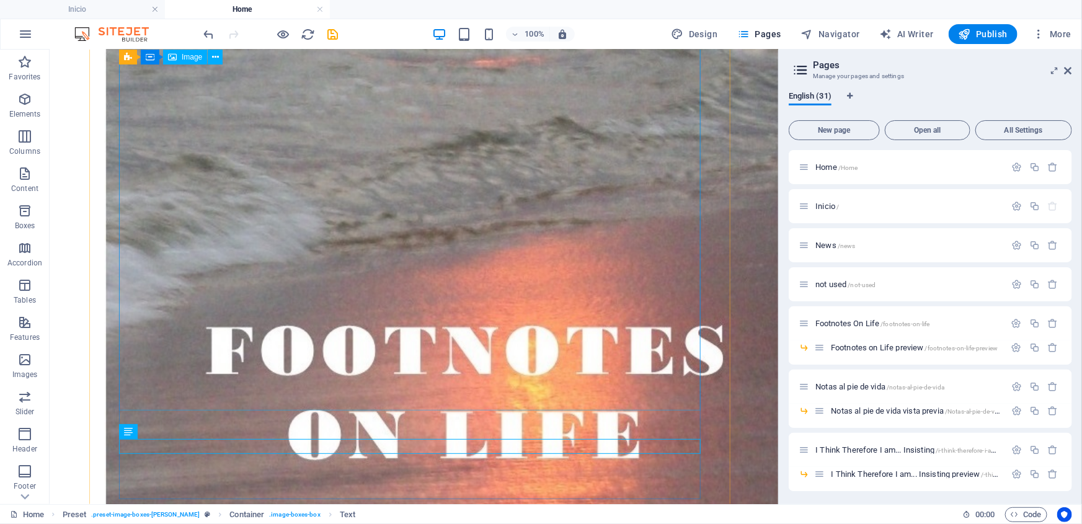
scroll to position [1437, 0]
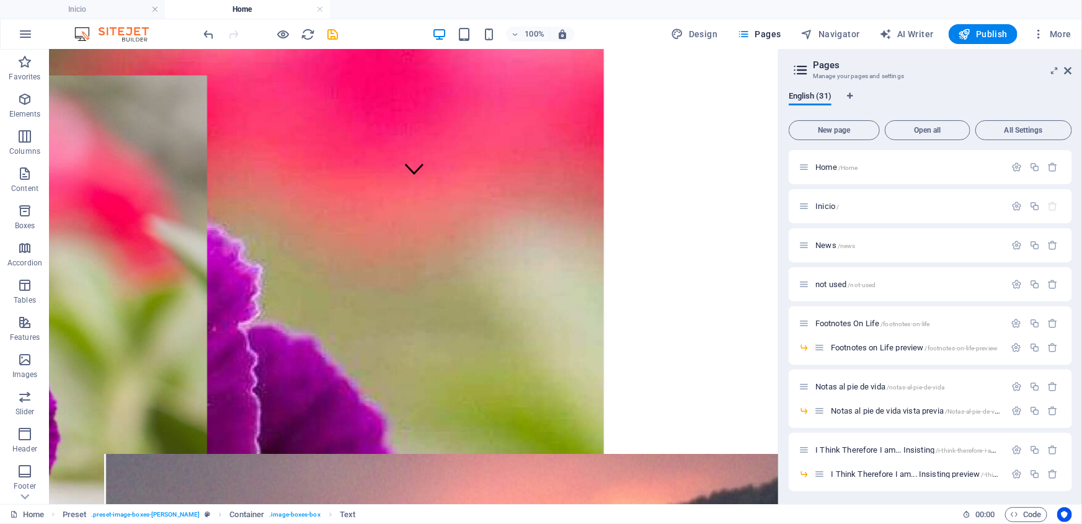
scroll to position [0, 0]
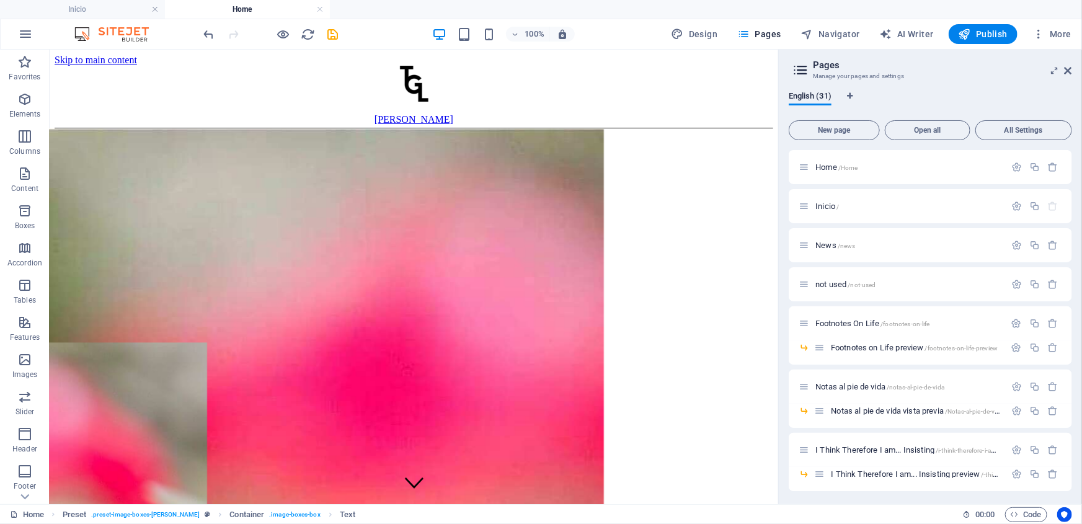
drag, startPoint x: 773, startPoint y: 407, endPoint x: 854, endPoint y: 109, distance: 308.7
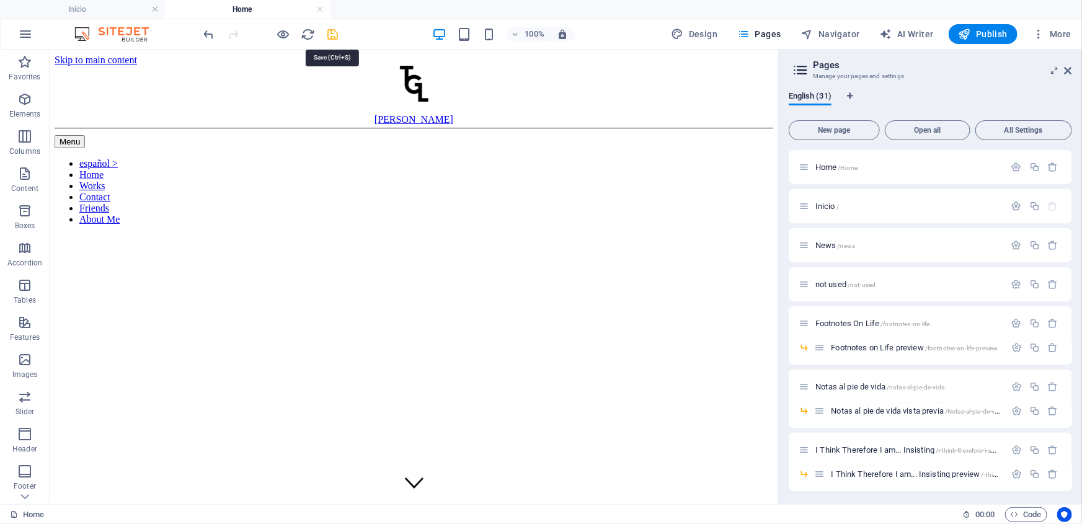
click at [332, 35] on icon "save" at bounding box center [333, 34] width 14 height 14
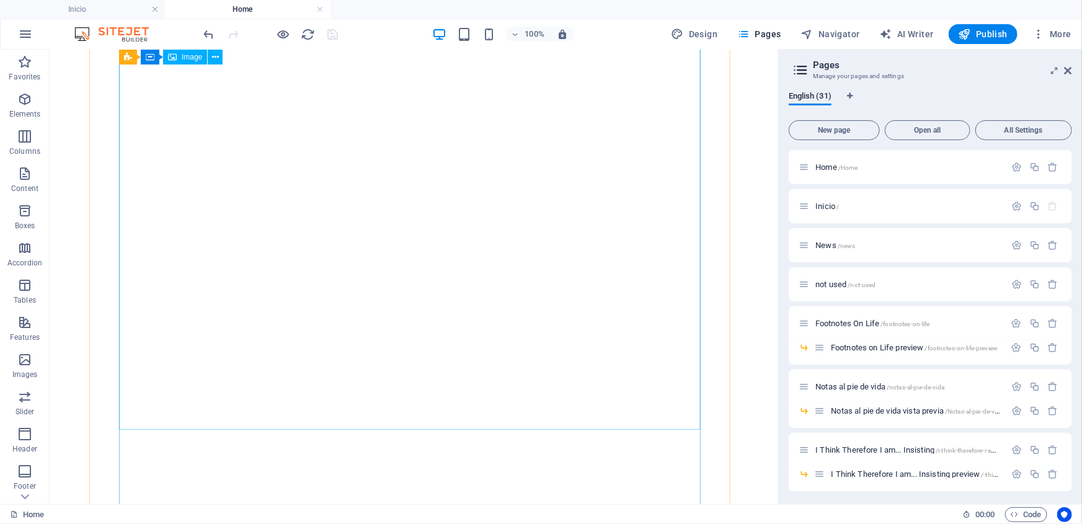
scroll to position [1466, 0]
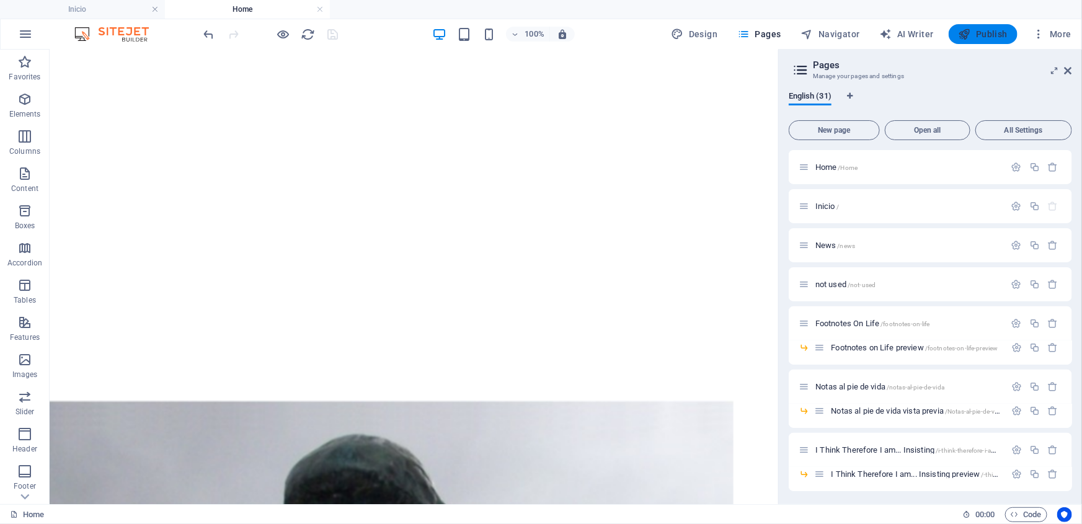
click at [1004, 35] on span "Publish" at bounding box center [983, 34] width 49 height 12
